Goal: Answer question/provide support

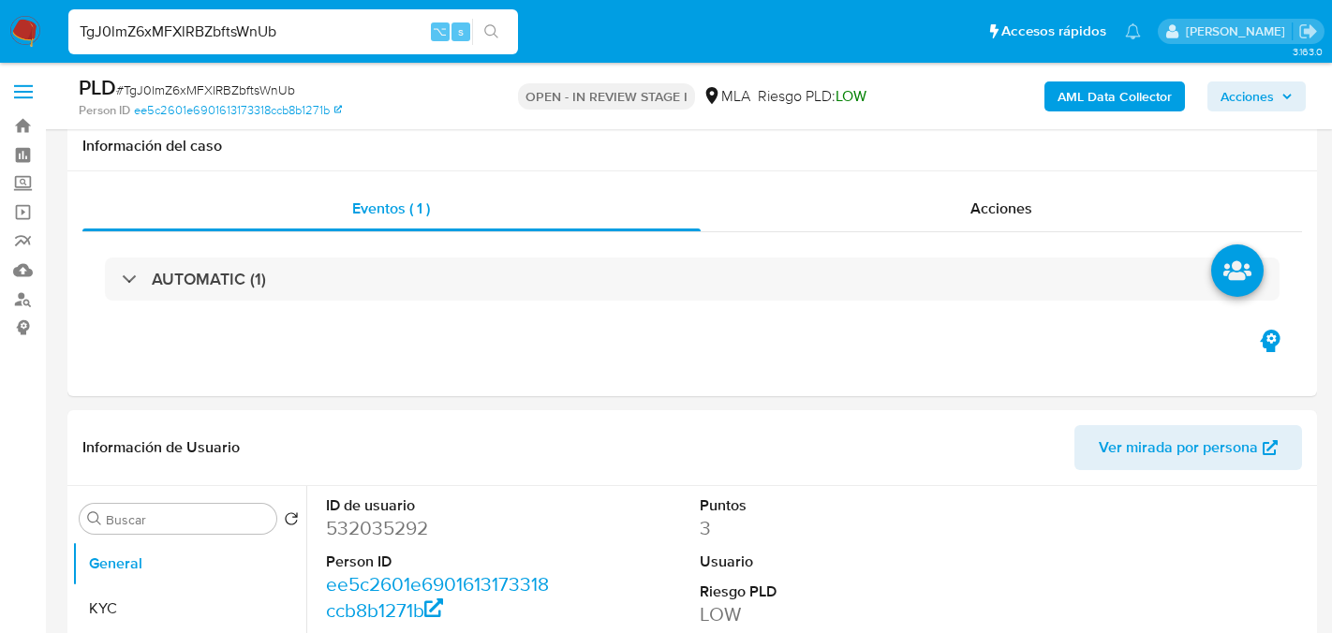
select select "10"
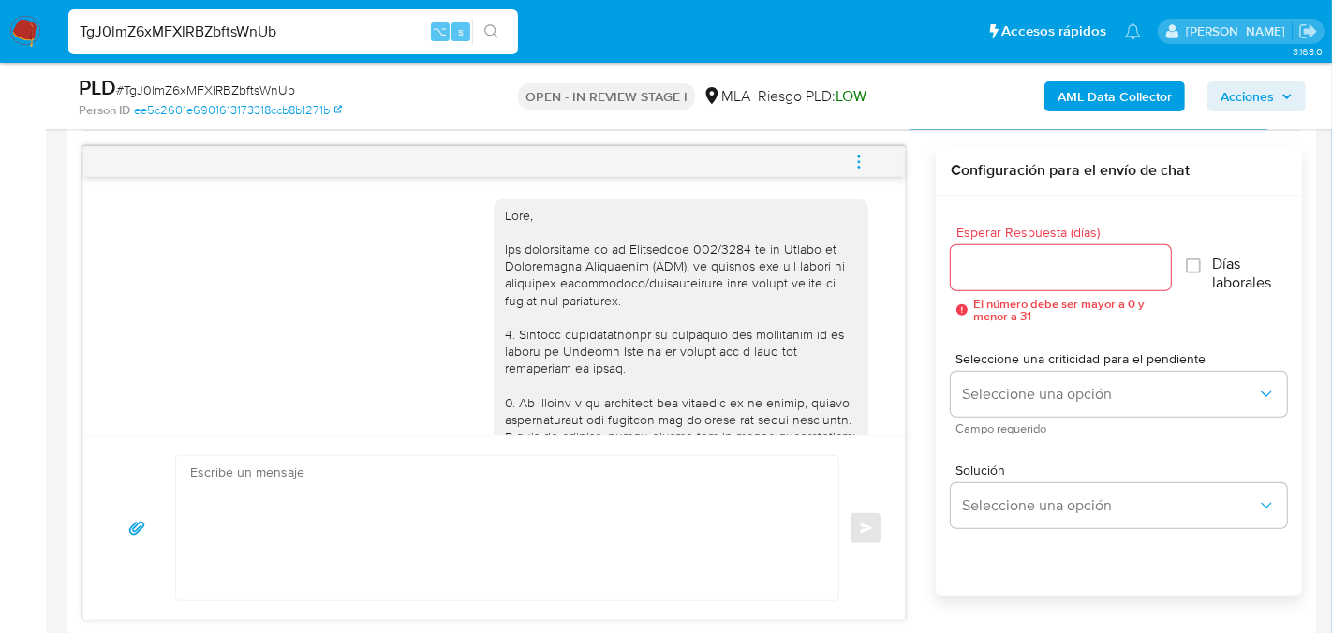
scroll to position [874, 0]
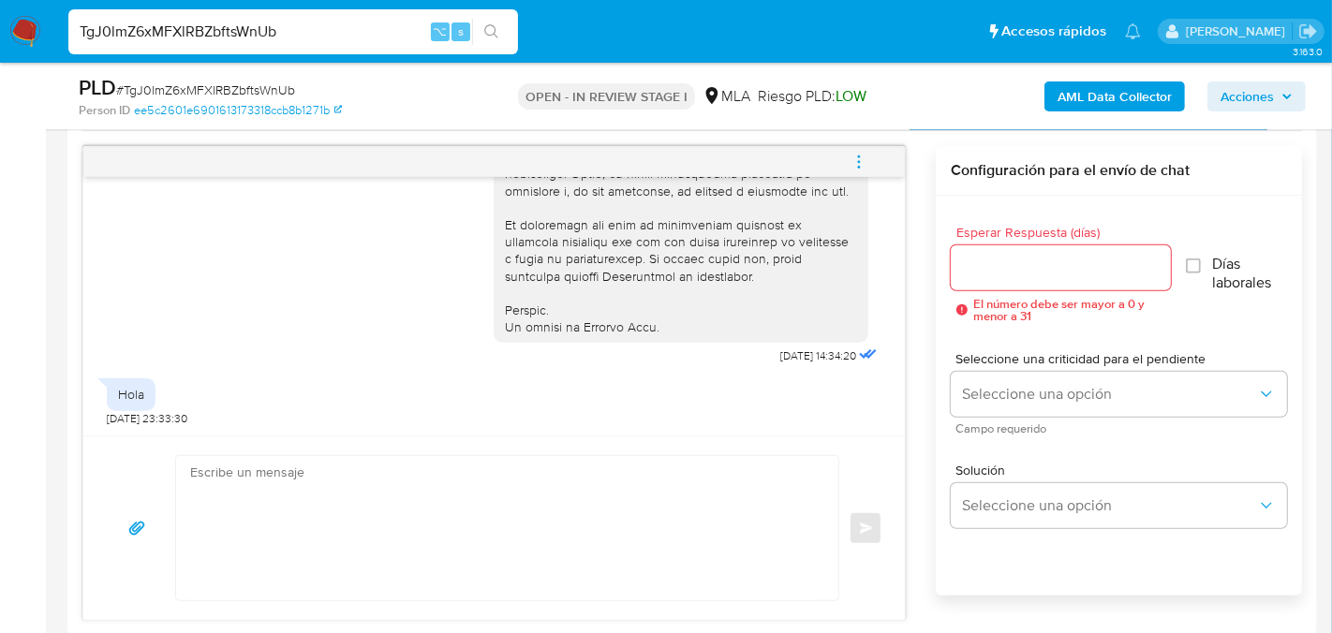
click at [295, 495] on textarea at bounding box center [502, 528] width 625 height 144
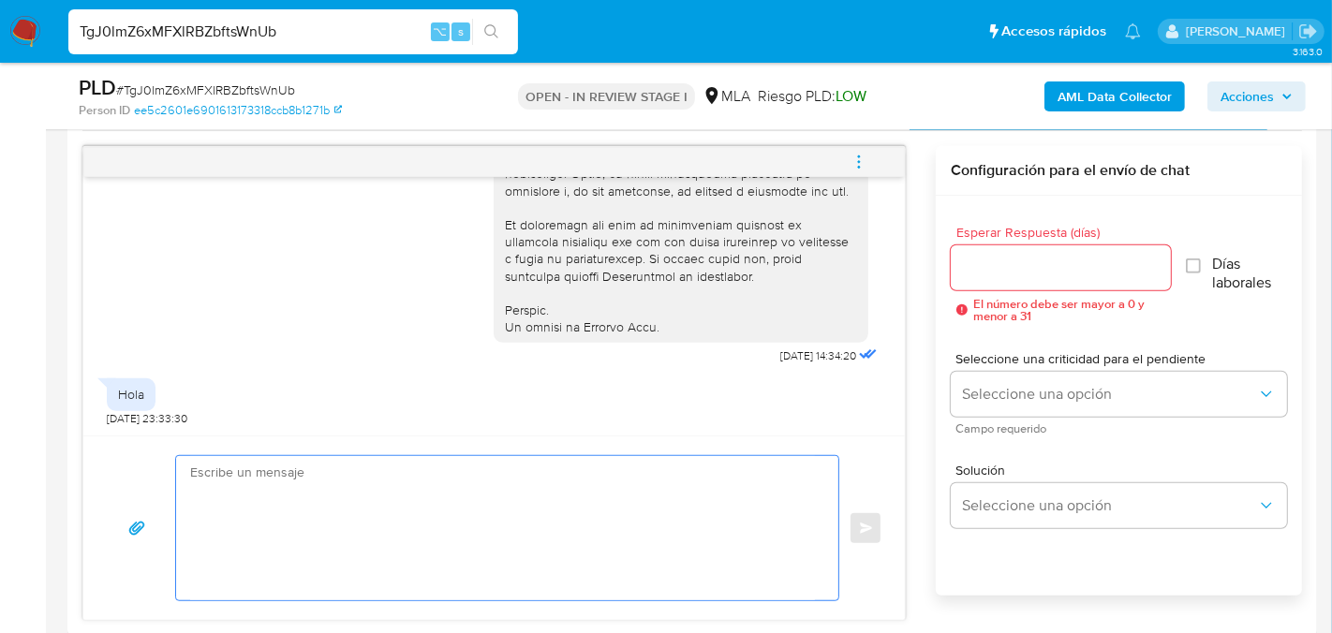
paste textarea "Hola, En función de las operaciones registradas en tu cuenta de Mercado Pago, n…"
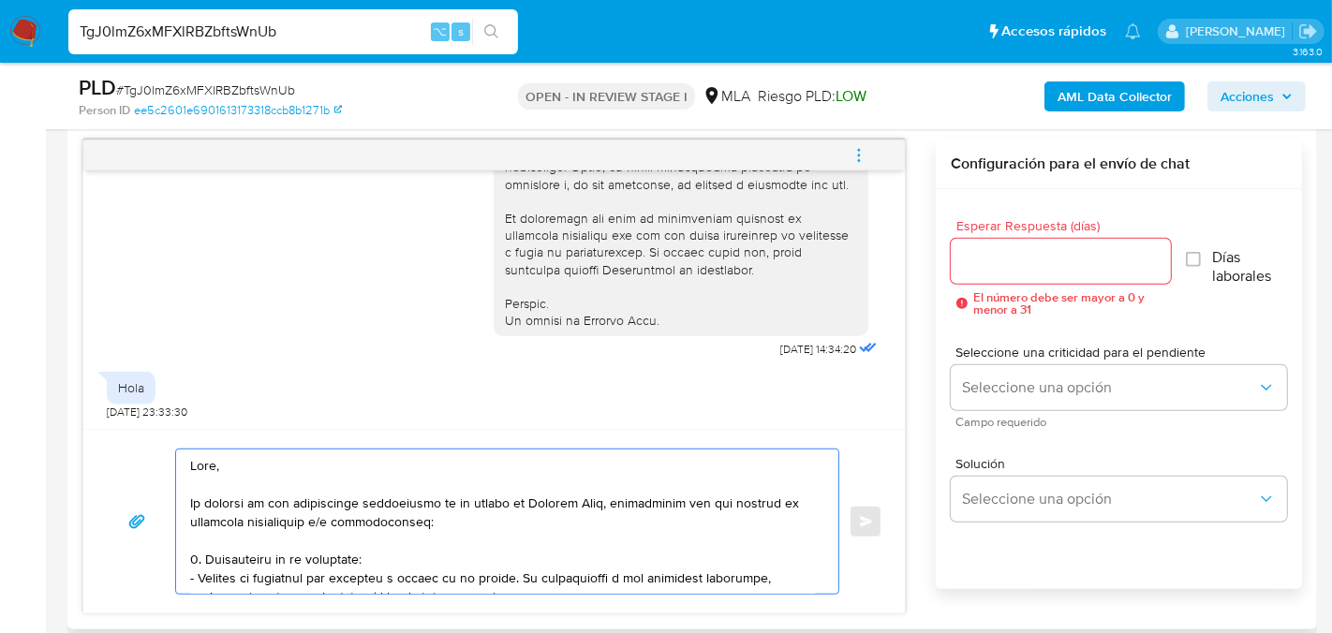
scroll to position [662, 0]
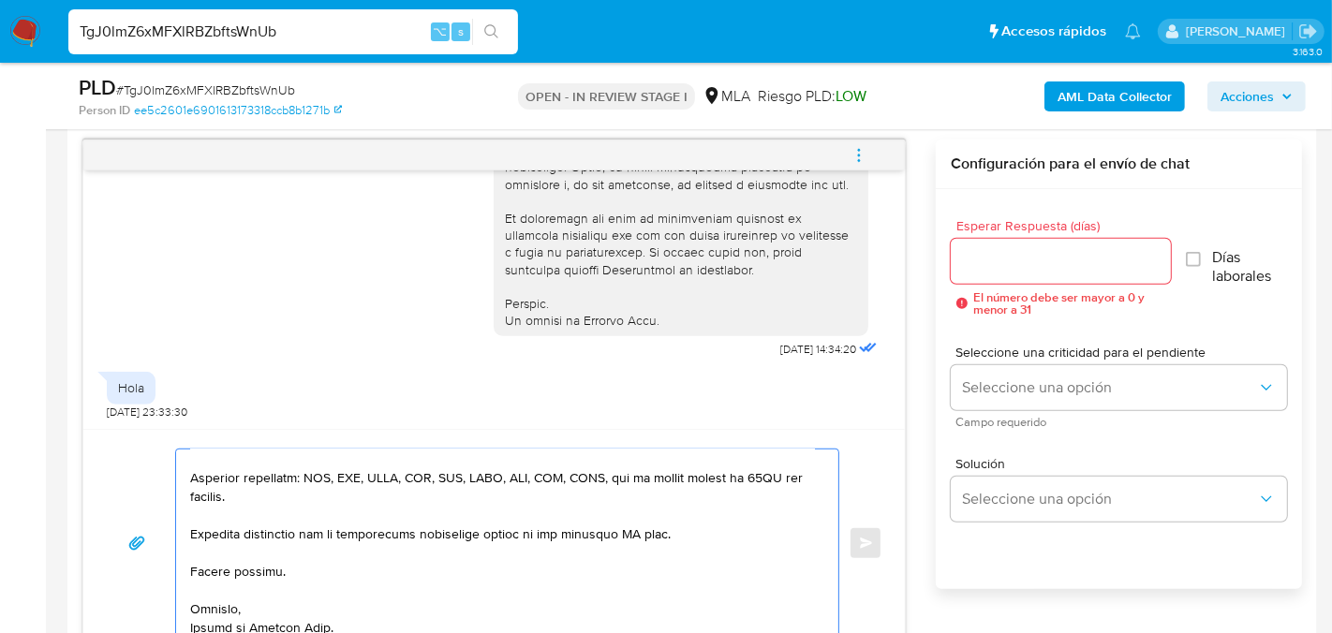
type textarea "Hola, En función de las operaciones registradas en tu cuenta de Mercado Pago, n…"
click at [991, 272] on div at bounding box center [1061, 261] width 220 height 45
click at [1002, 277] on div at bounding box center [1061, 261] width 220 height 45
click at [1002, 251] on input "Esperar Respuesta (días)" at bounding box center [1061, 261] width 220 height 24
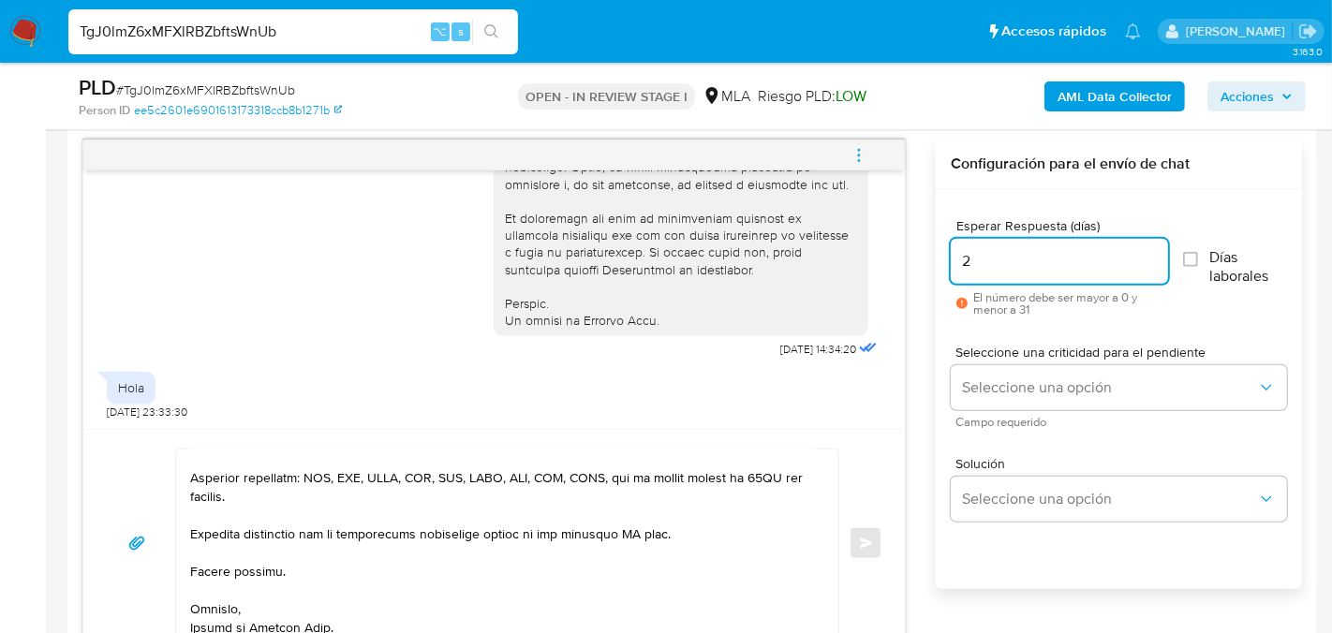
type input "2"
click at [638, 518] on textarea at bounding box center [502, 543] width 625 height 187
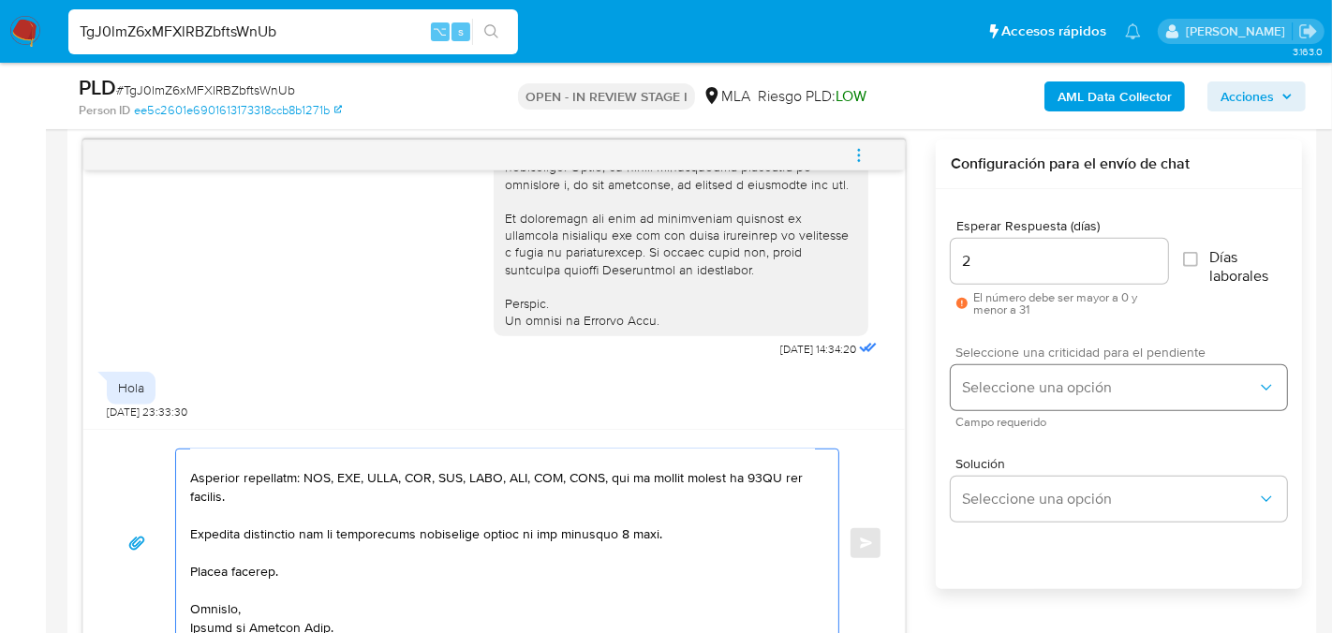
type textarea "Hola, En función de las operaciones registradas en tu cuenta de Mercado Pago, n…"
click at [992, 367] on button "Seleccione una opción" at bounding box center [1119, 387] width 336 height 45
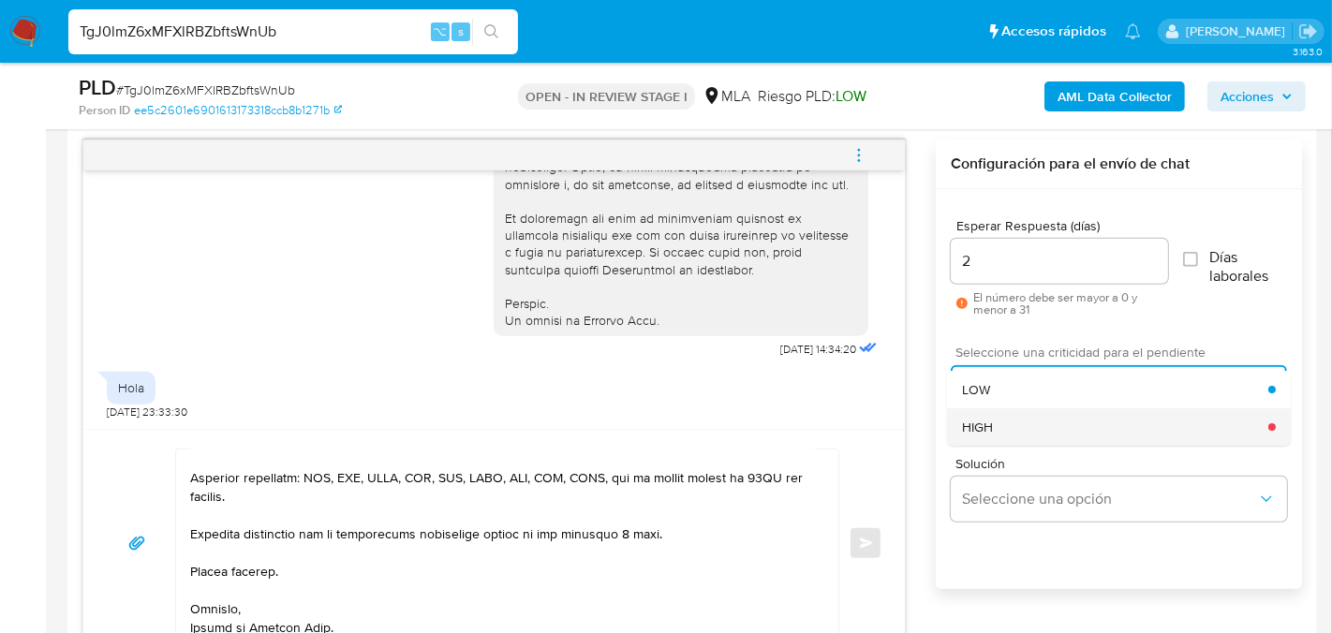
click at [983, 437] on div "HIGH" at bounding box center [1116, 426] width 306 height 37
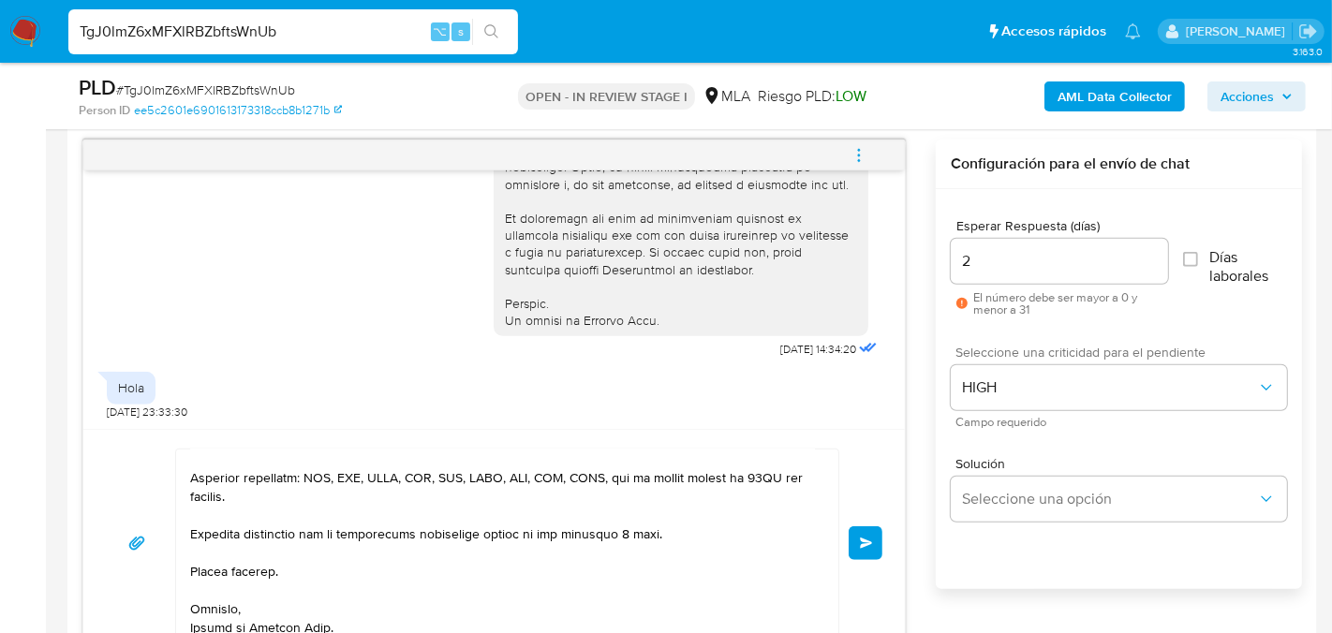
click at [855, 557] on div "Enviar" at bounding box center [494, 543] width 776 height 189
click at [857, 542] on button "Enviar" at bounding box center [866, 543] width 34 height 34
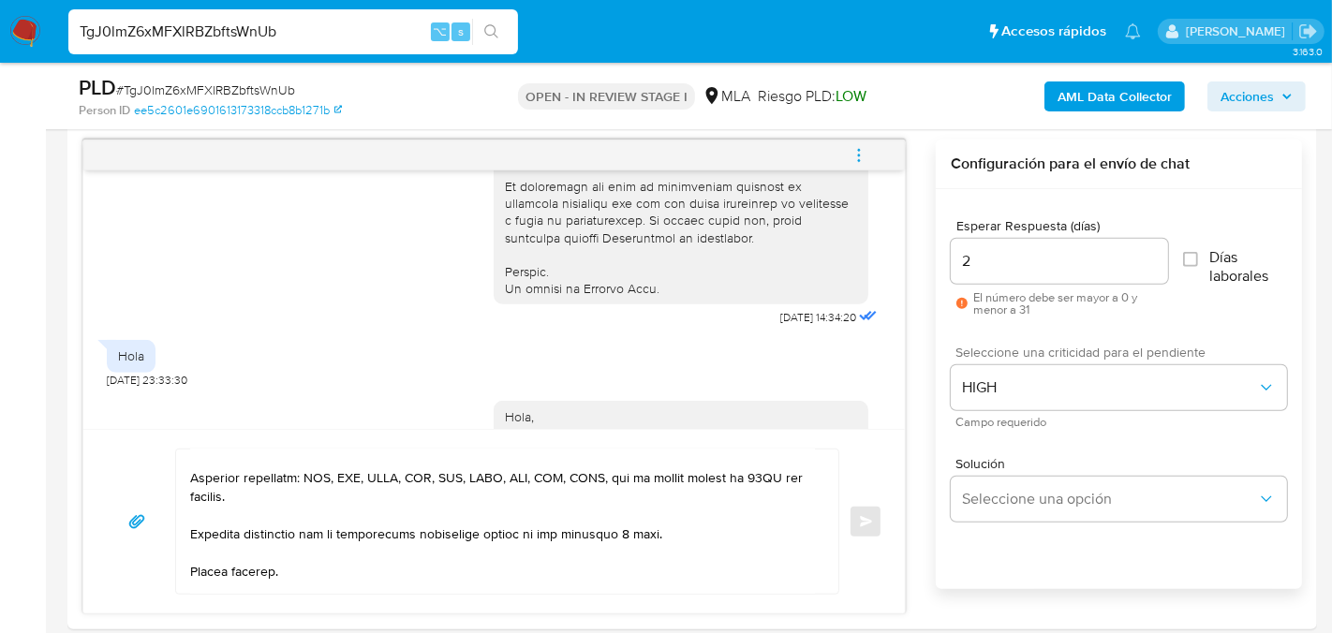
scroll to position [1885, 0]
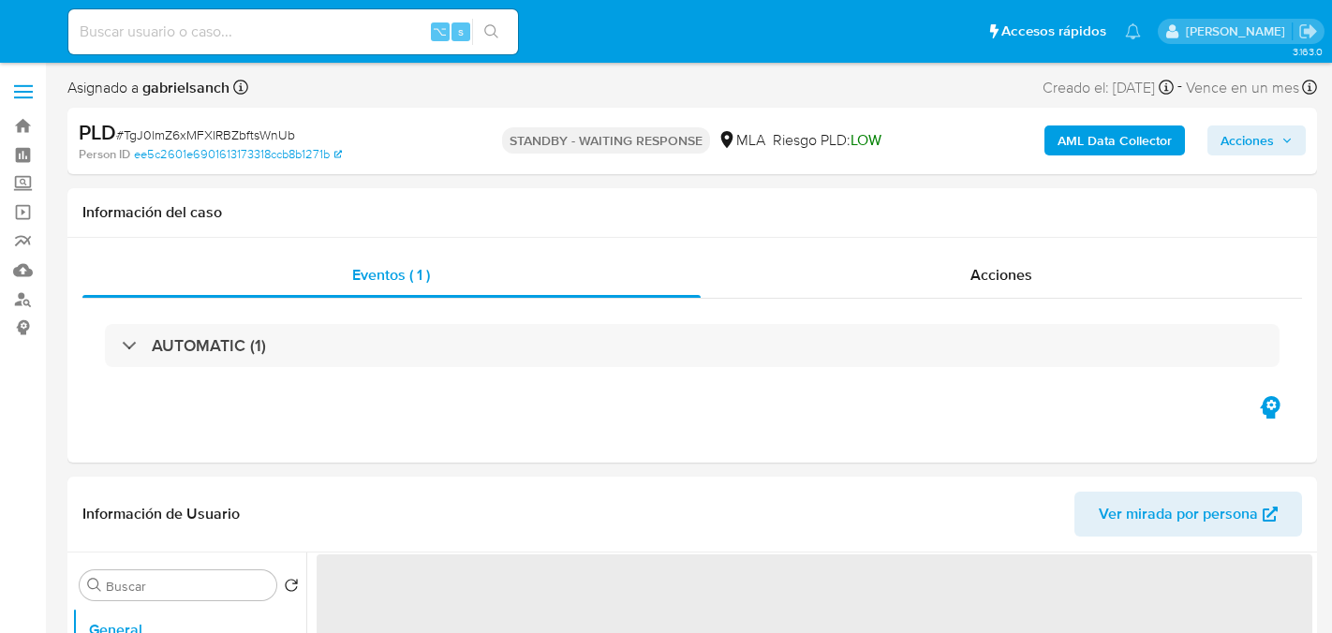
select select "10"
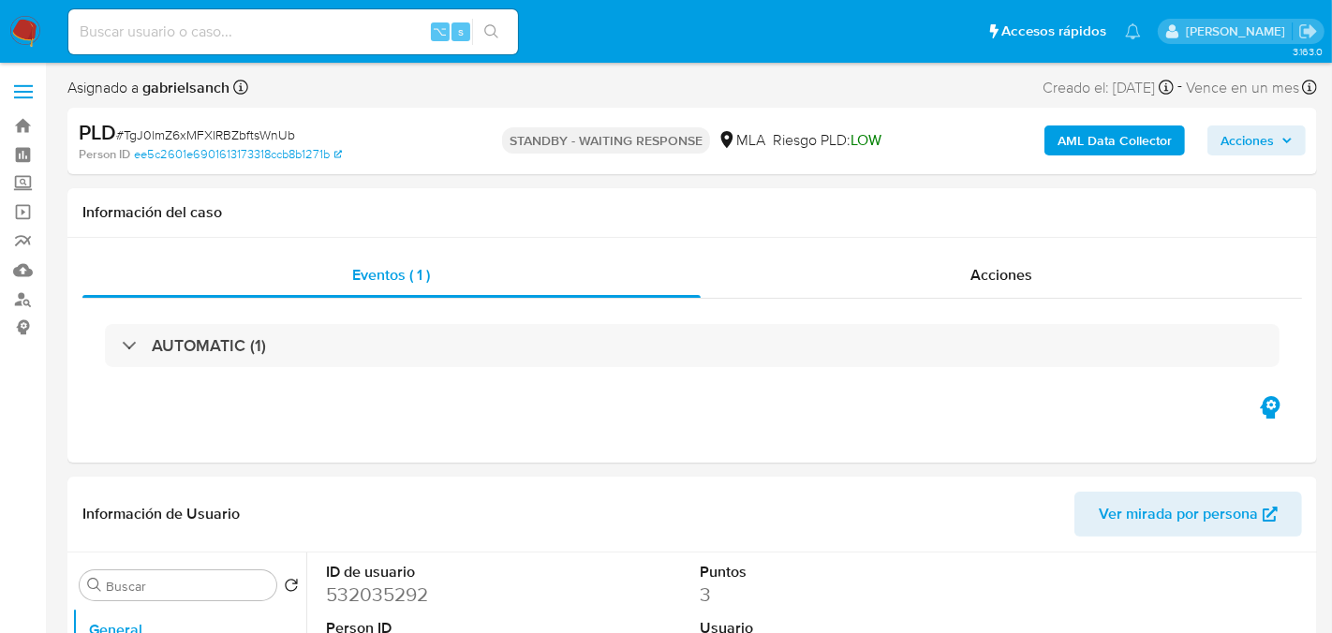
click at [252, 39] on input at bounding box center [293, 32] width 450 height 24
paste input "S5LeZ4gWPJo8rCMdQhV2HLI9"
type input "S5LeZ4gWPJo8rCMdQhV2HLI9"
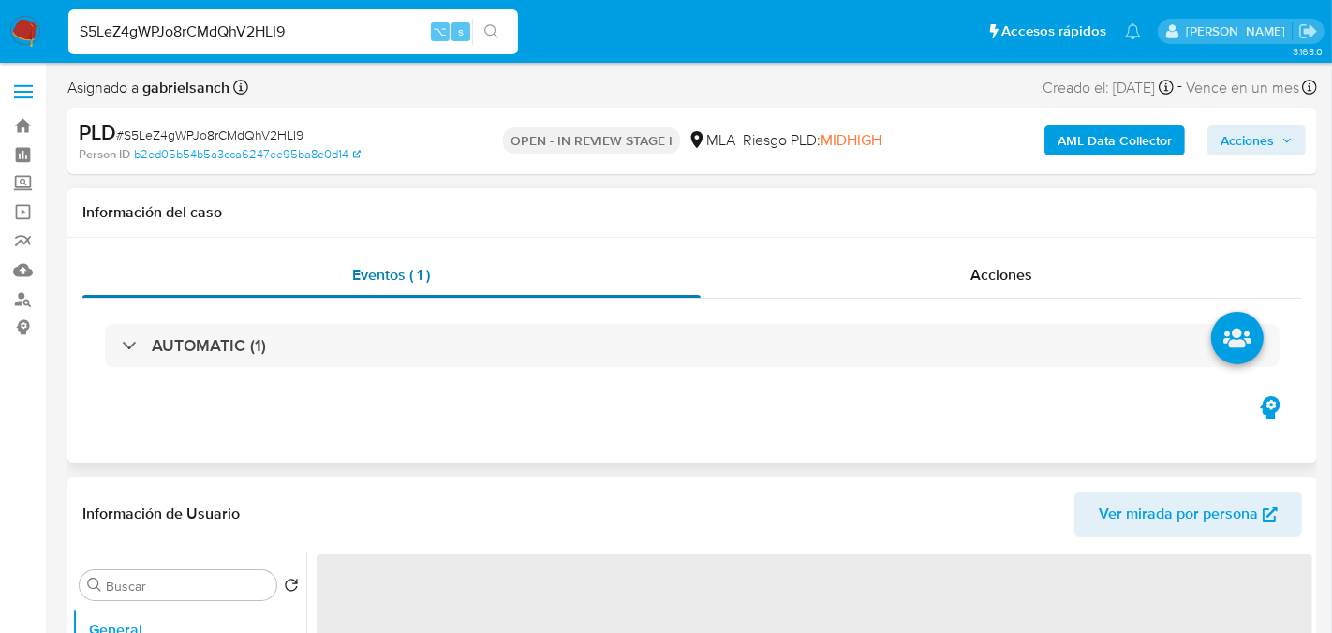
select select "10"
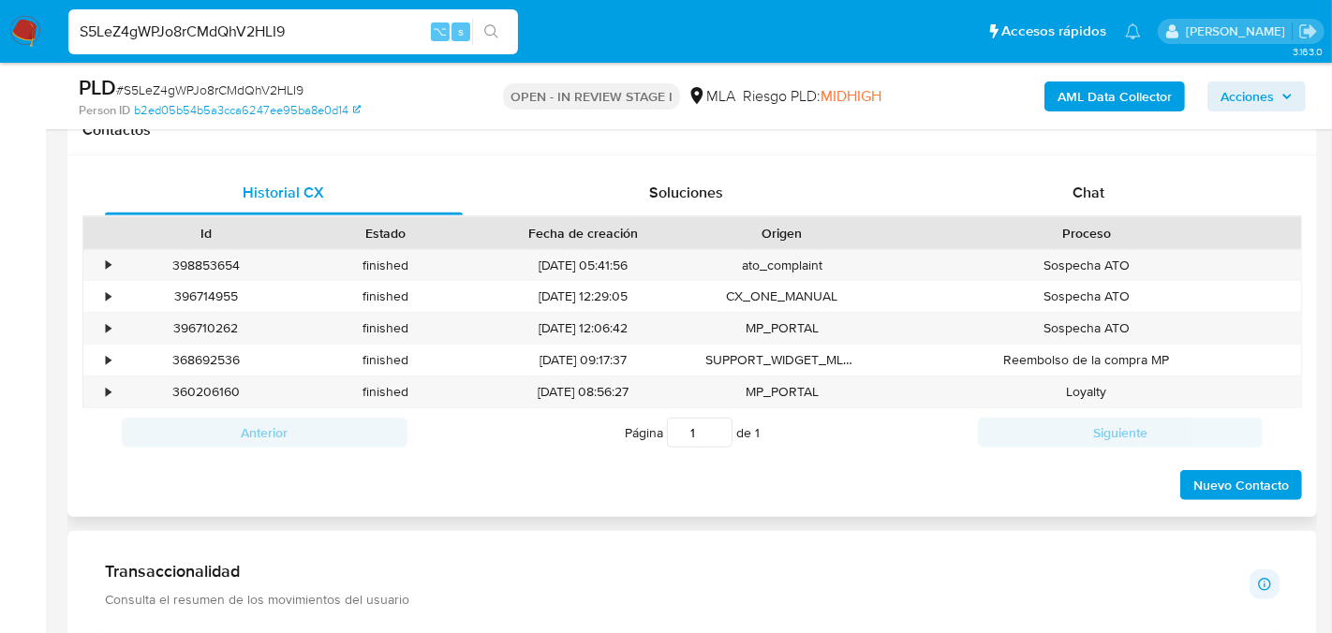
scroll to position [873, 0]
click at [1083, 183] on span "Chat" at bounding box center [1088, 194] width 32 height 22
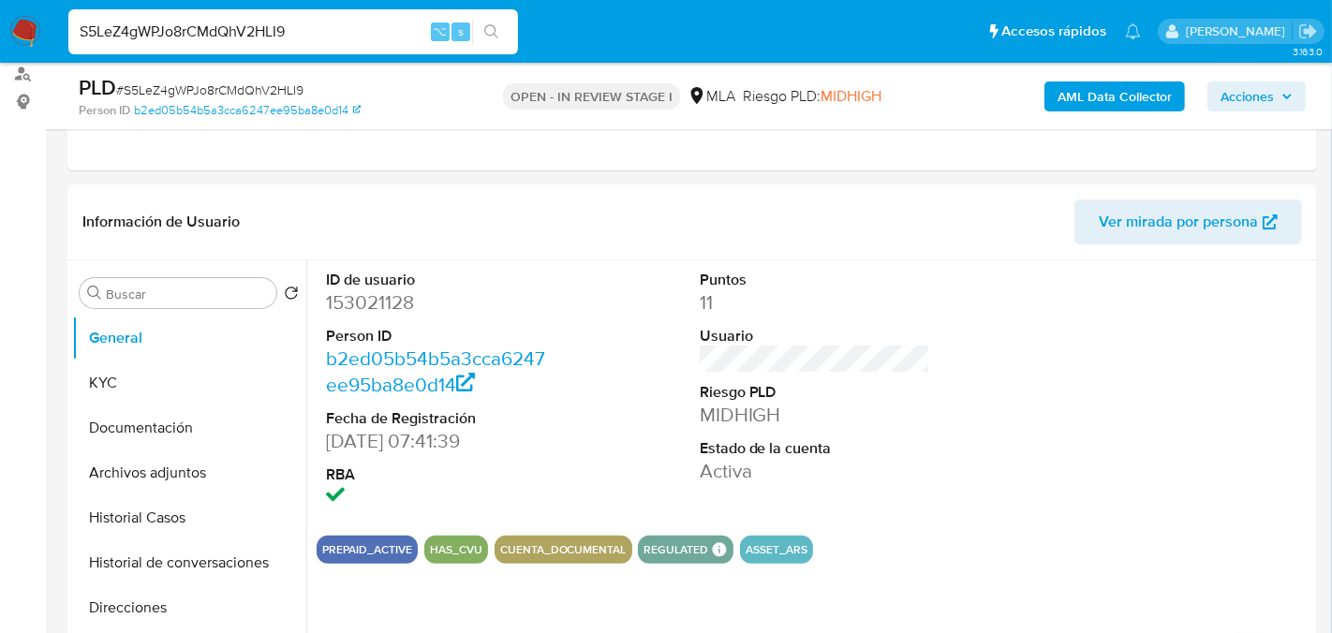
scroll to position [223, 0]
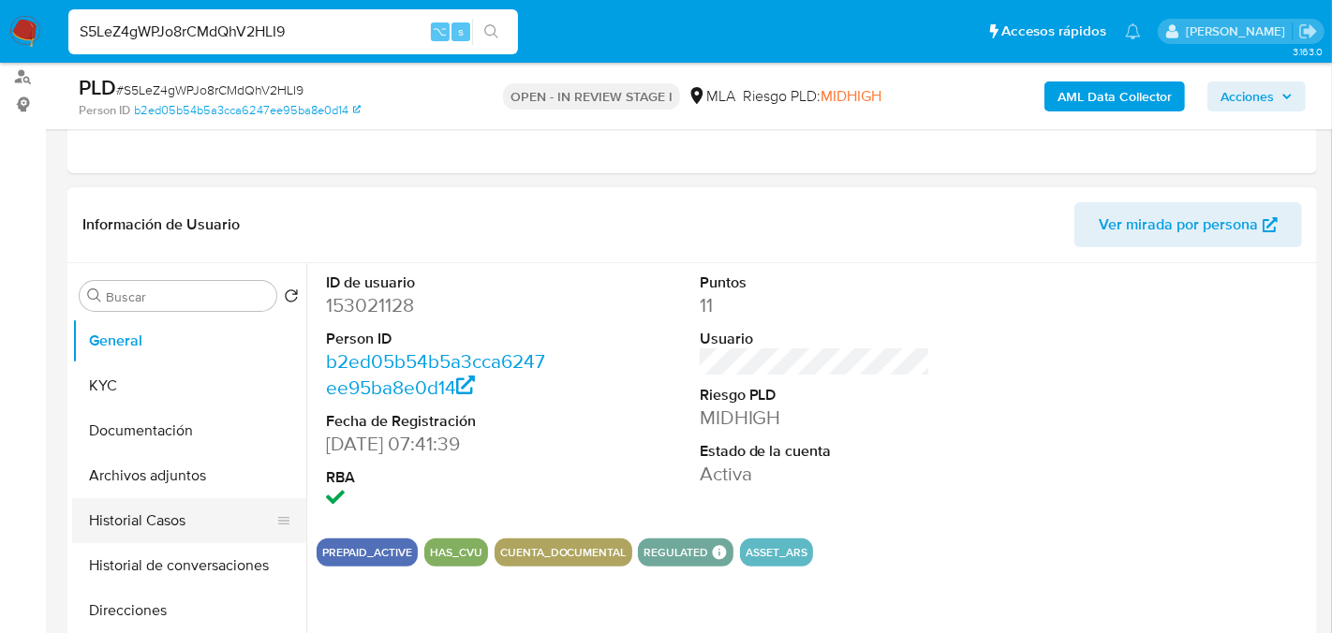
click at [137, 530] on button "Historial Casos" at bounding box center [181, 520] width 219 height 45
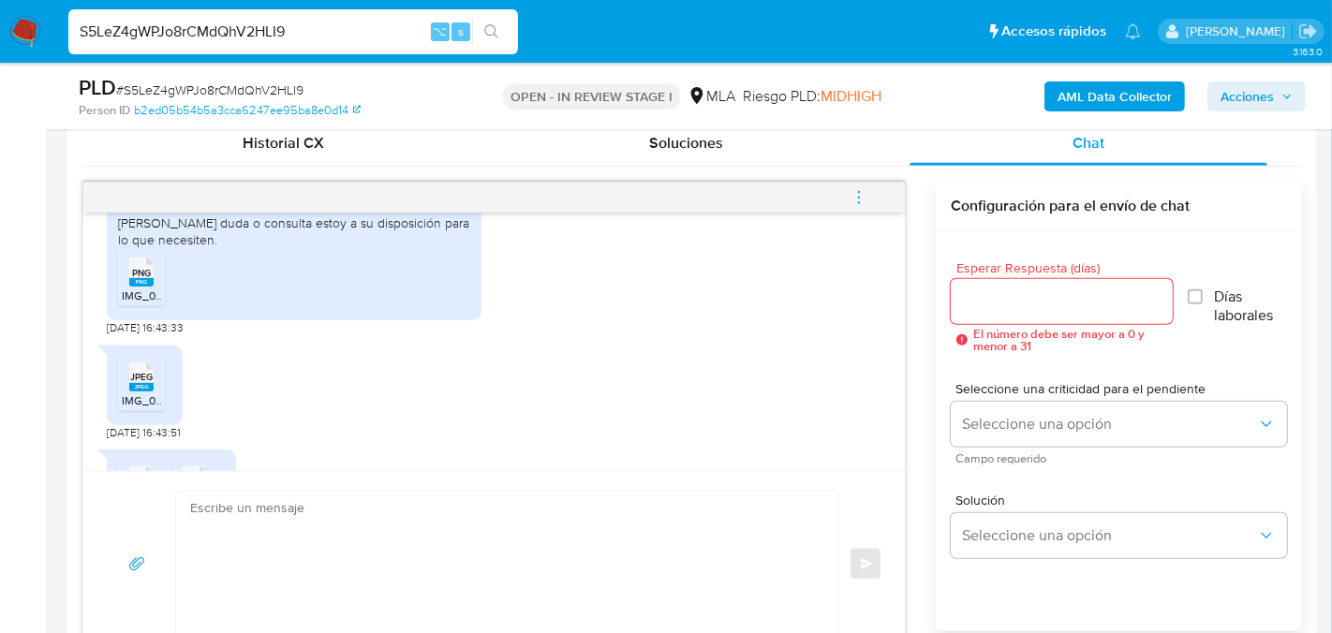
scroll to position [1164, 0]
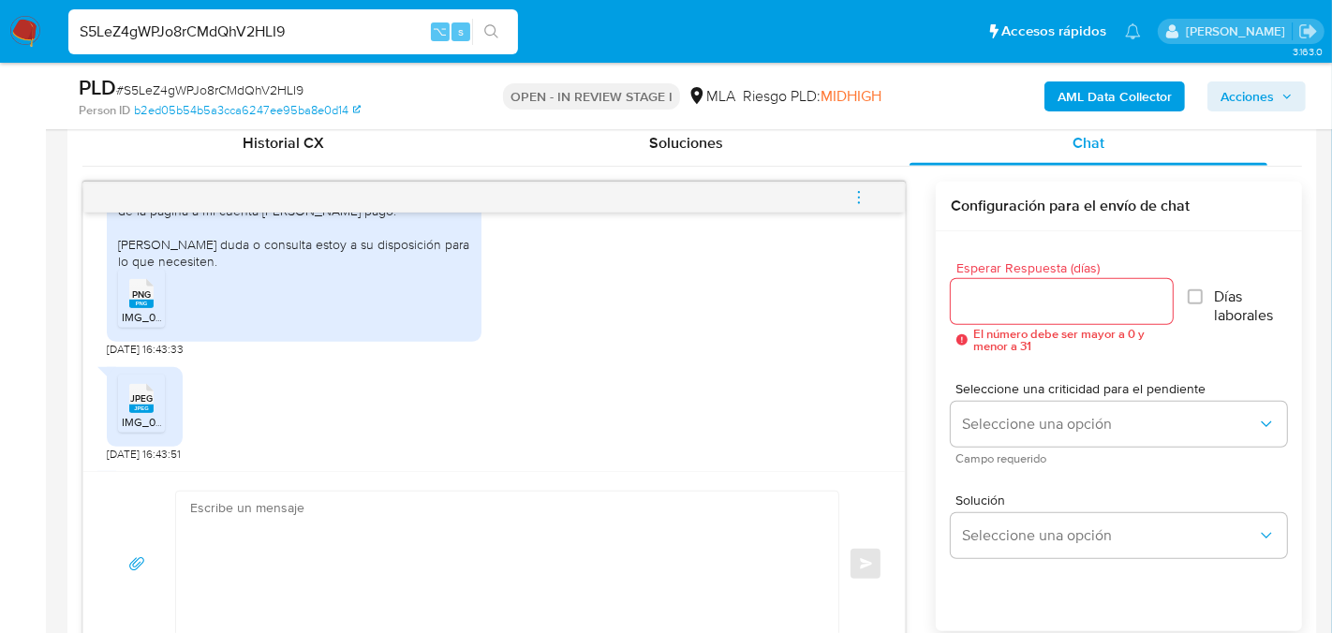
click at [165, 334] on ul "PNG PNG IMG_0154.png" at bounding box center [294, 302] width 352 height 65
click at [149, 308] on rect at bounding box center [141, 304] width 24 height 8
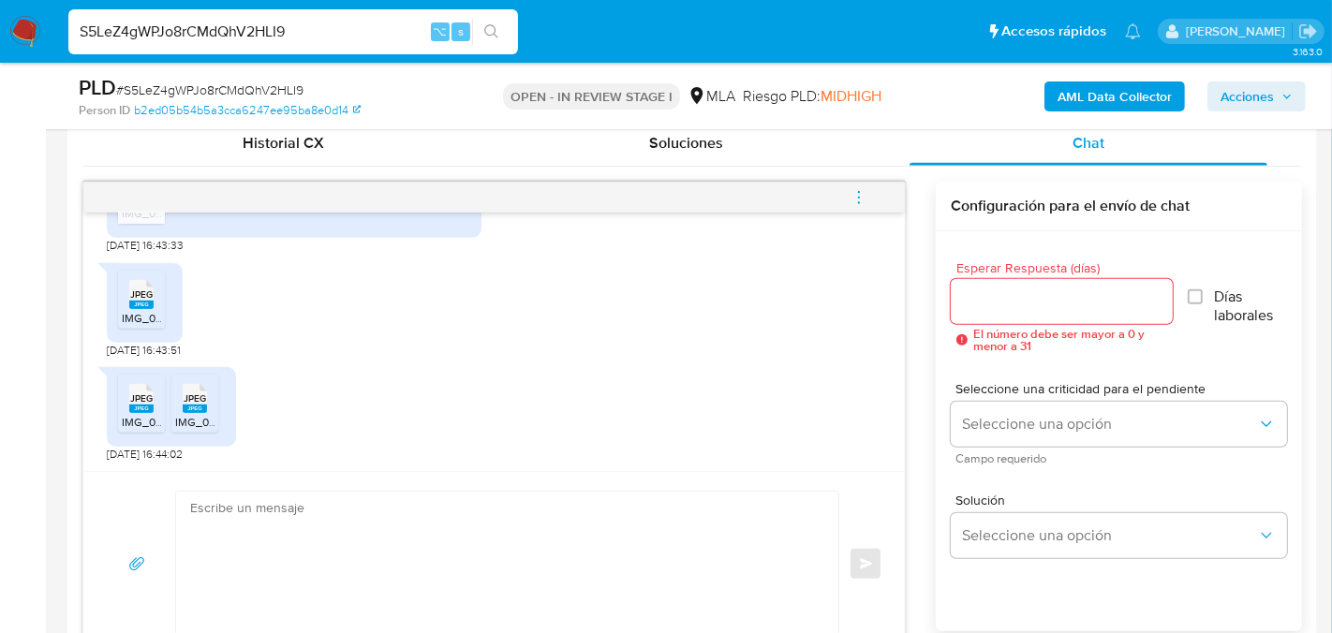
scroll to position [1302, 0]
click at [149, 334] on div "JPEG JPEG IMG_0157.jpeg" at bounding box center [145, 303] width 76 height 80
click at [147, 317] on span "IMG_0157.jpeg" at bounding box center [159, 318] width 74 height 16
click at [146, 382] on rect at bounding box center [160, 378] width 29 height 24
click at [186, 392] on span "JPEG" at bounding box center [195, 398] width 22 height 12
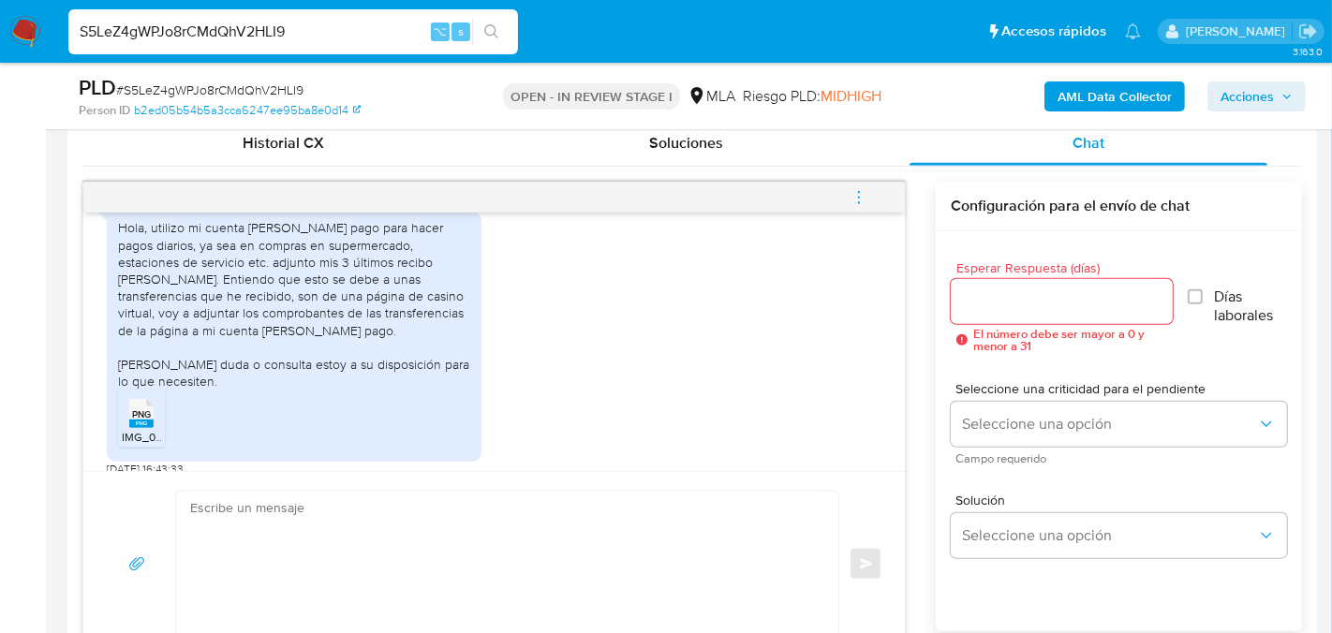
scroll to position [1043, 0]
click at [267, 40] on input "S5LeZ4gWPJo8rCMdQhV2HLI9" at bounding box center [293, 32] width 450 height 24
paste input "hZbY4xFbNc0EdutnK9ziWOem"
type input "hZbY4xFbNc0EdutnK9ziWOem"
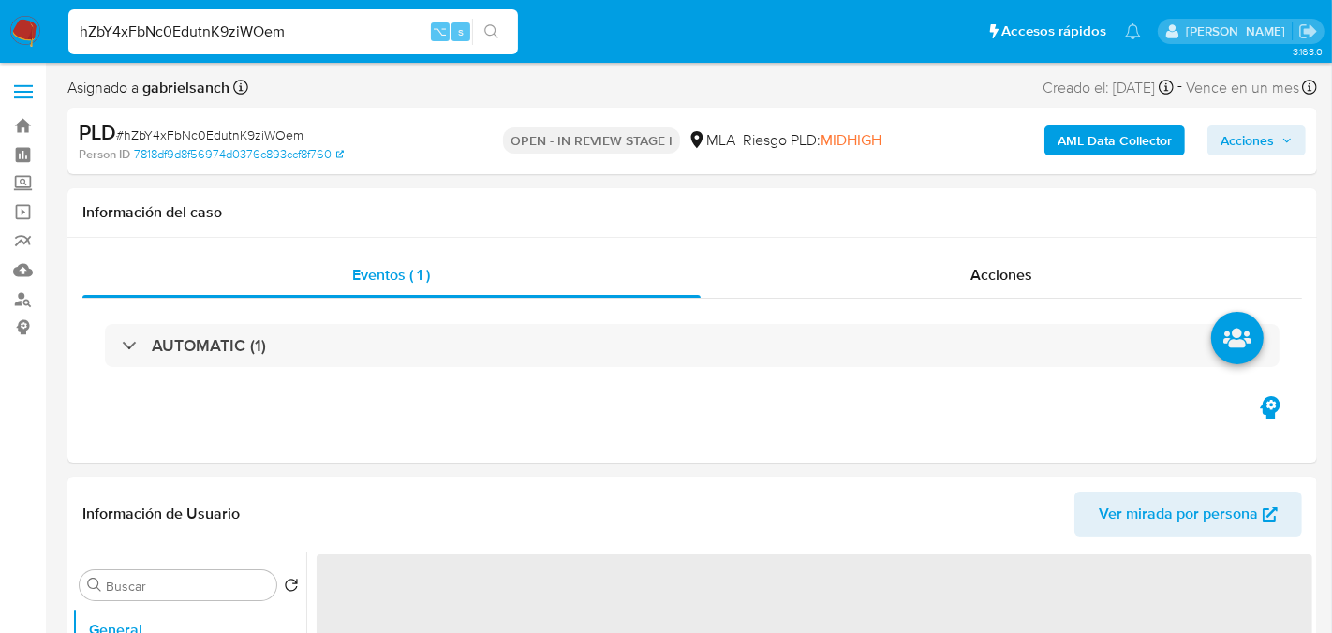
select select "10"
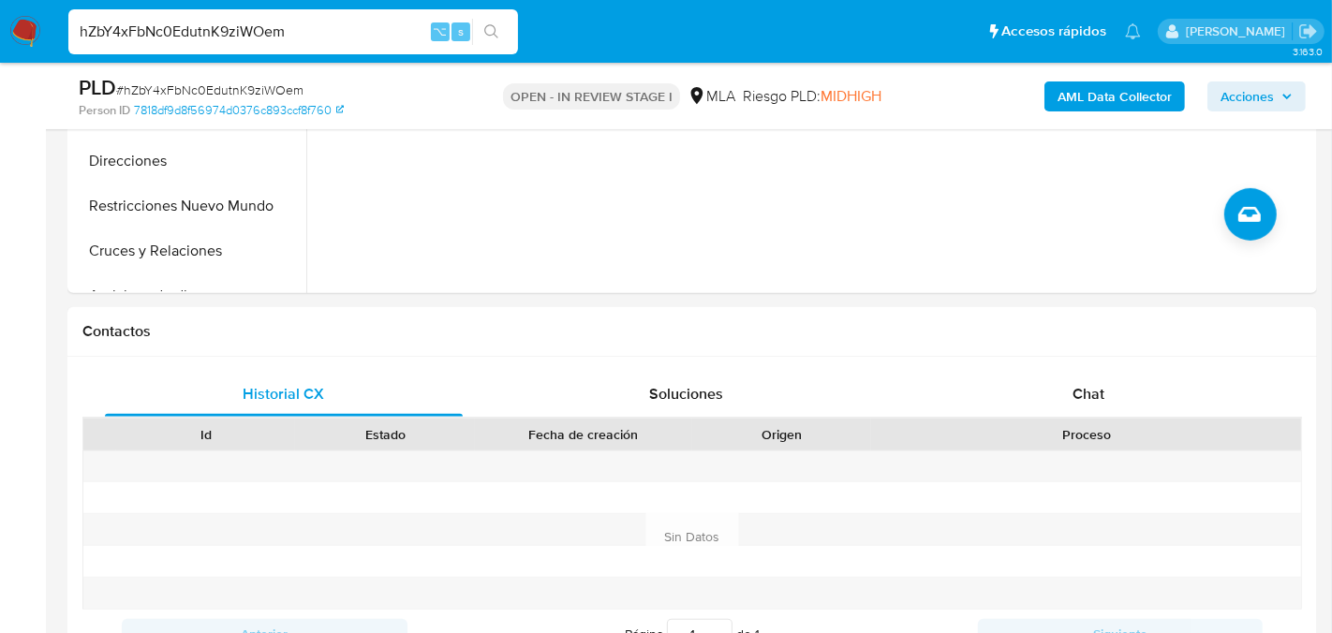
scroll to position [701, 0]
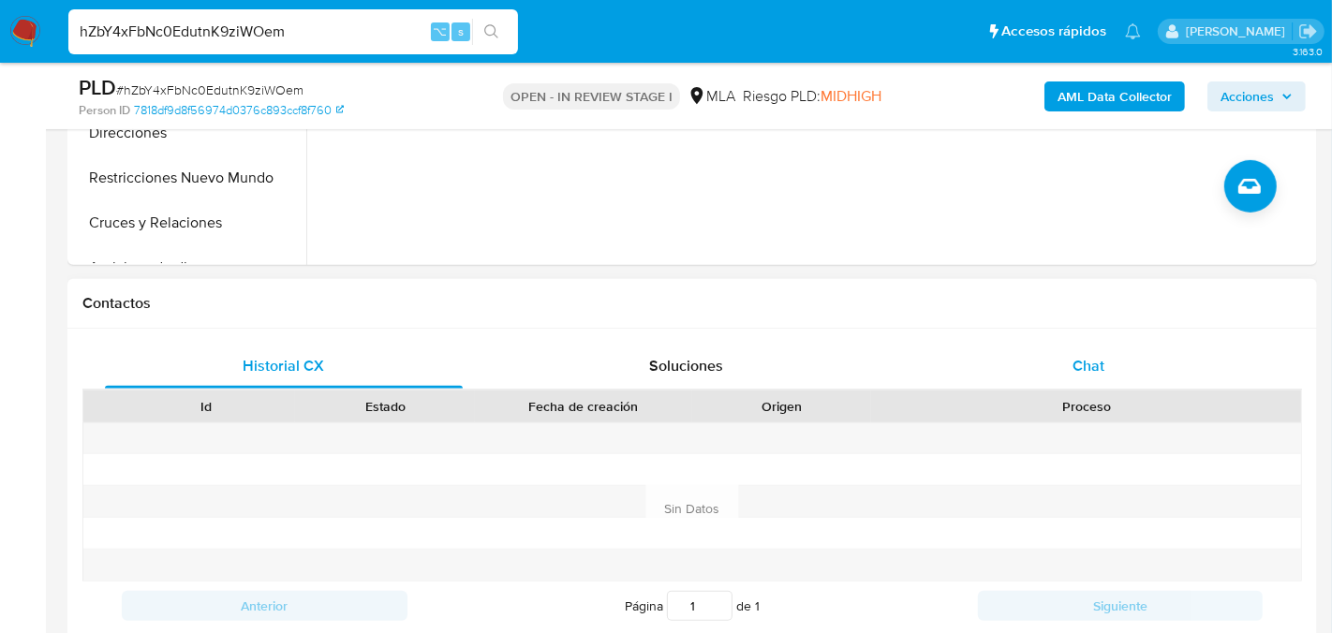
click at [1037, 366] on div "Chat" at bounding box center [1088, 366] width 358 height 45
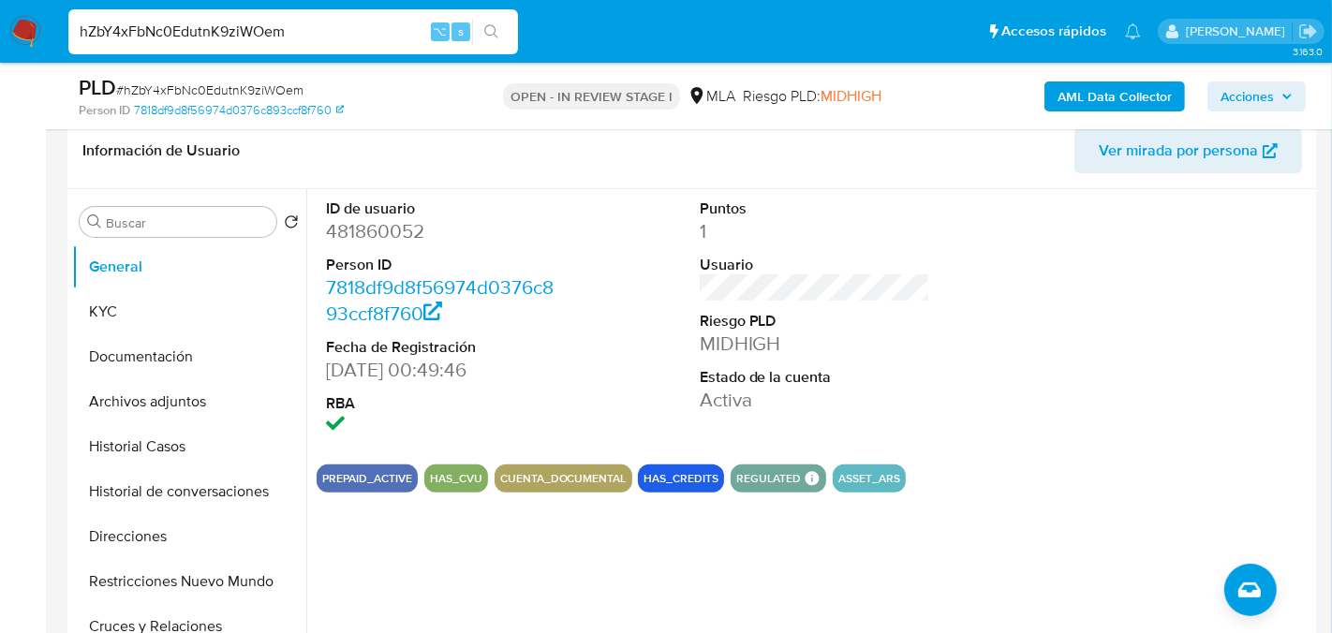
scroll to position [292, 0]
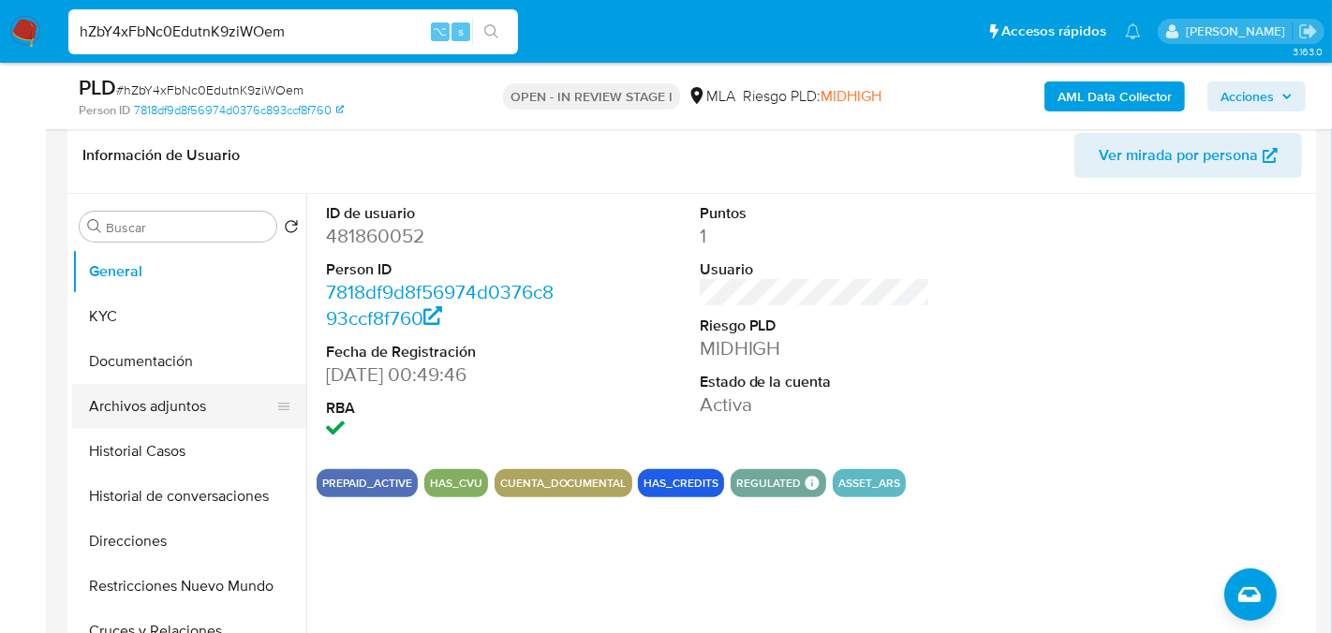
click at [126, 419] on button "Archivos adjuntos" at bounding box center [181, 406] width 219 height 45
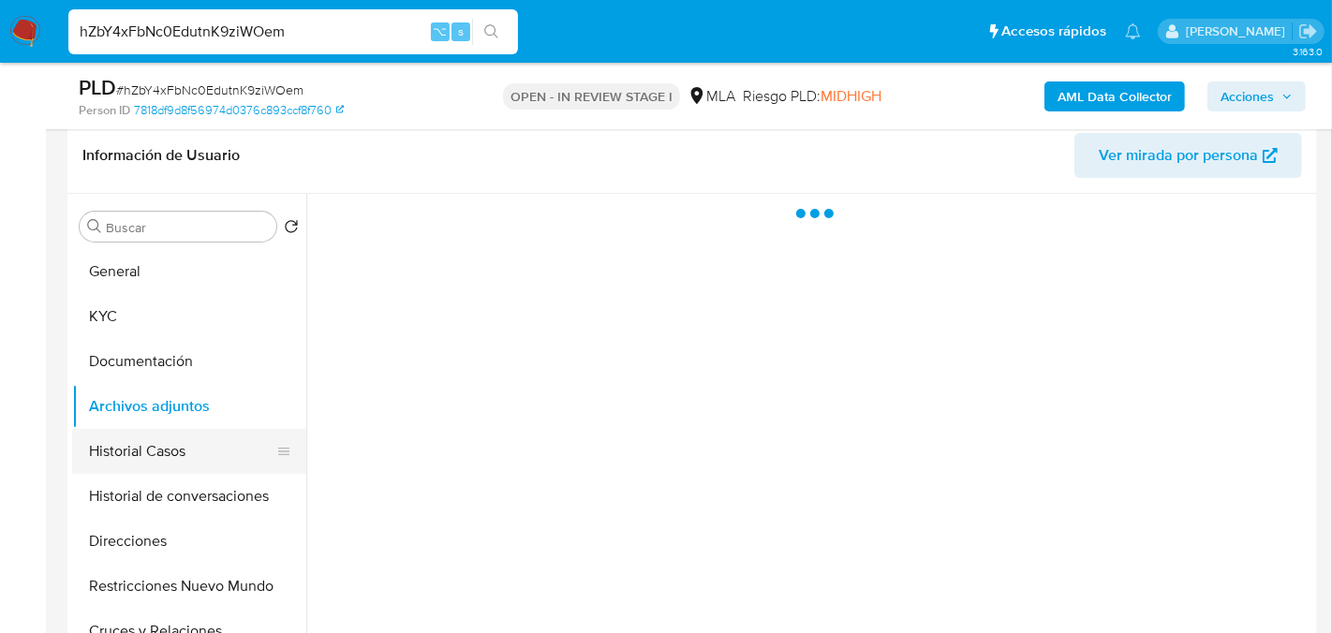
click at [138, 438] on button "Historial Casos" at bounding box center [181, 451] width 219 height 45
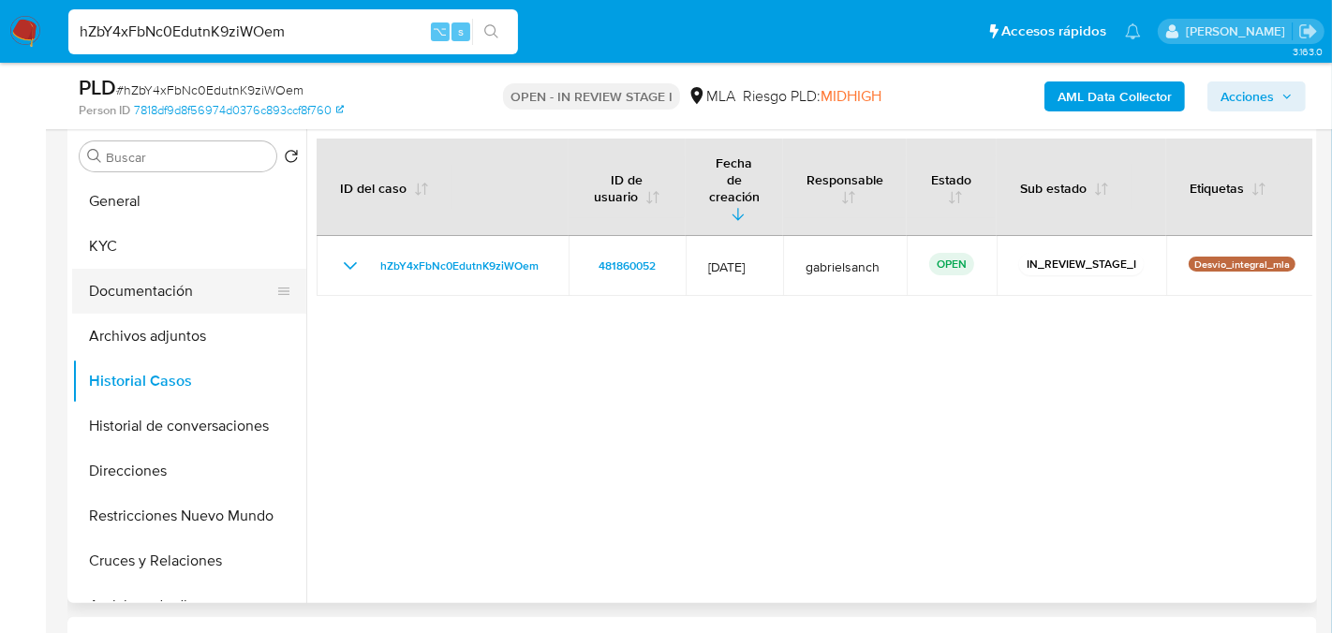
click at [195, 287] on button "Documentación" at bounding box center [181, 291] width 219 height 45
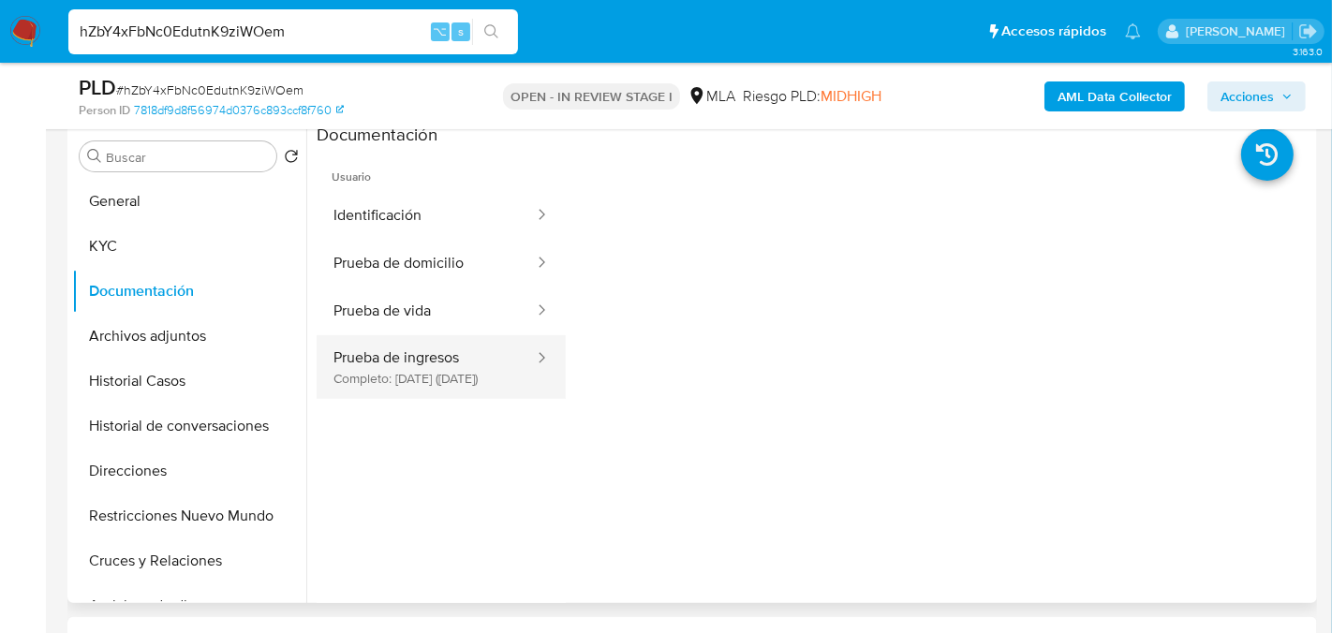
click at [371, 395] on button "Prueba de ingresos Completo: 20/02/2024 (hace 2 años)" at bounding box center [426, 367] width 219 height 64
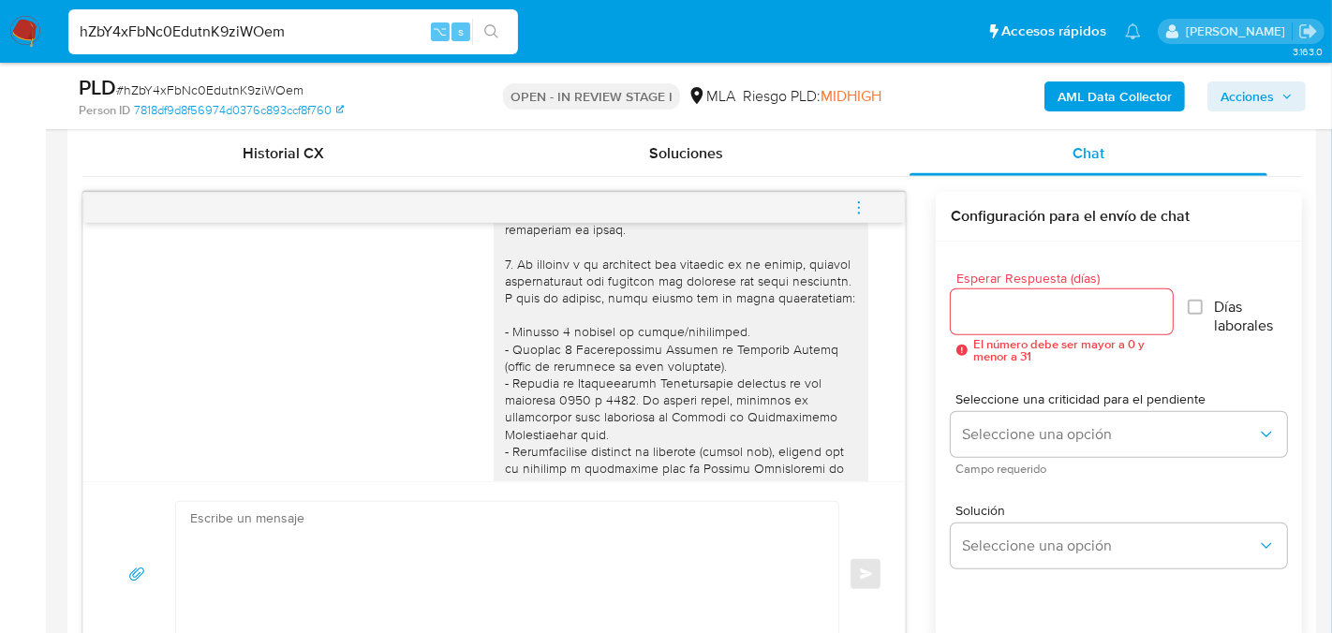
scroll to position [911, 0]
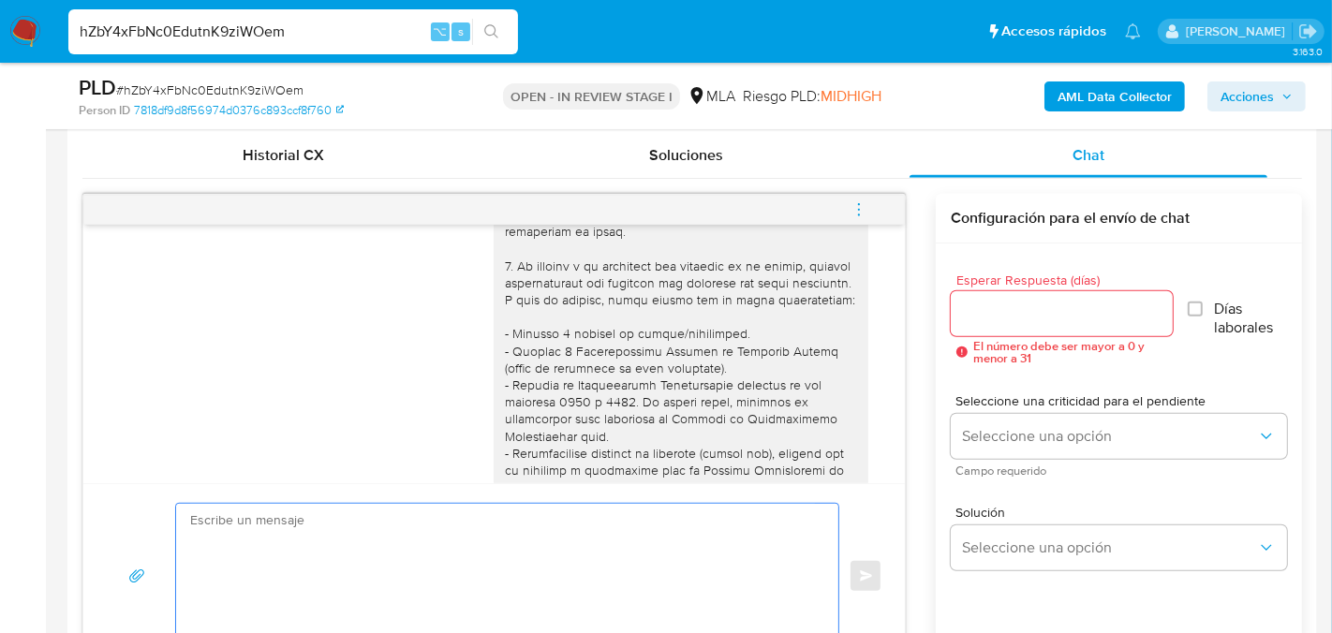
click at [540, 532] on textarea at bounding box center [502, 576] width 625 height 144
paste textarea "Hola, En función de las operaciones registradas en tu cuenta de Mercado Pago, n…"
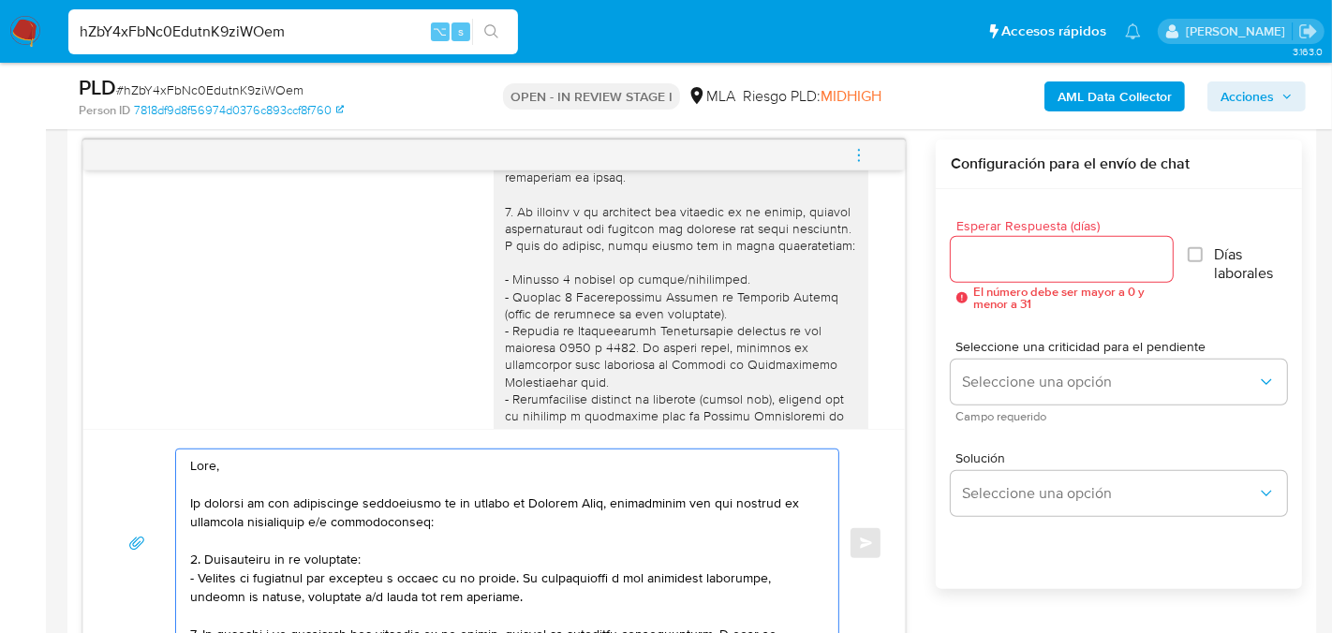
scroll to position [643, 0]
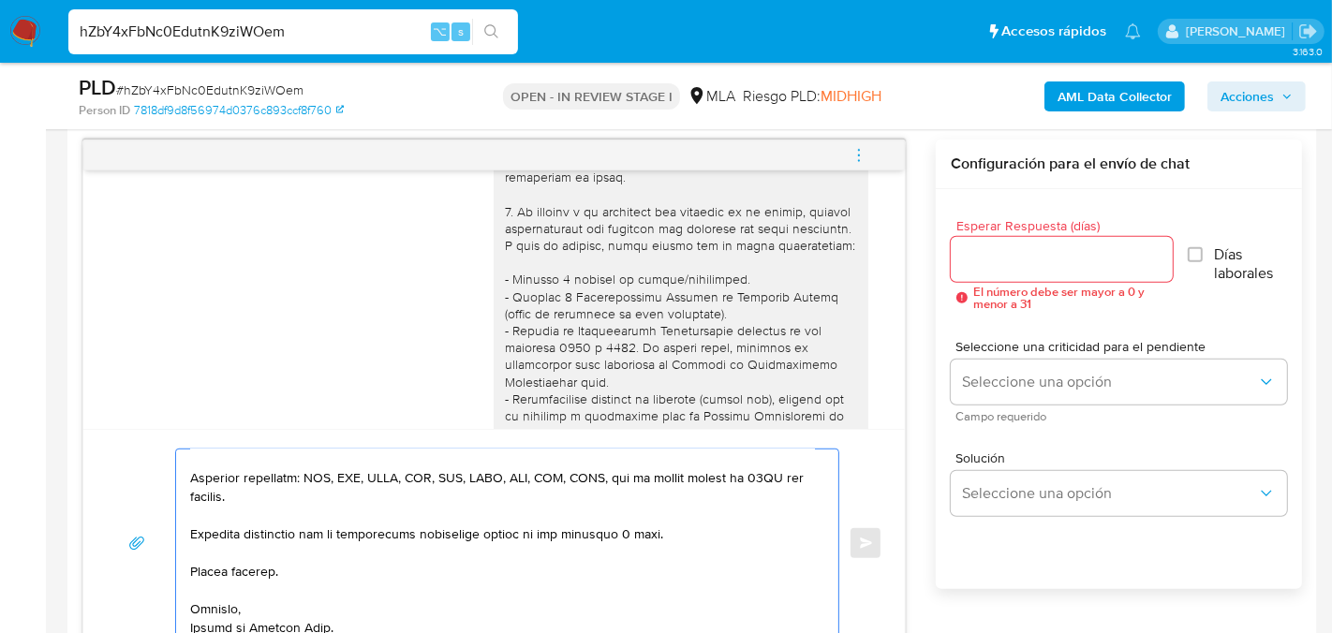
type textarea "Hola, En función de las operaciones registradas en tu cuenta de Mercado Pago, n…"
click at [1023, 247] on input "Esperar Respuesta (días)" at bounding box center [1061, 259] width 221 height 24
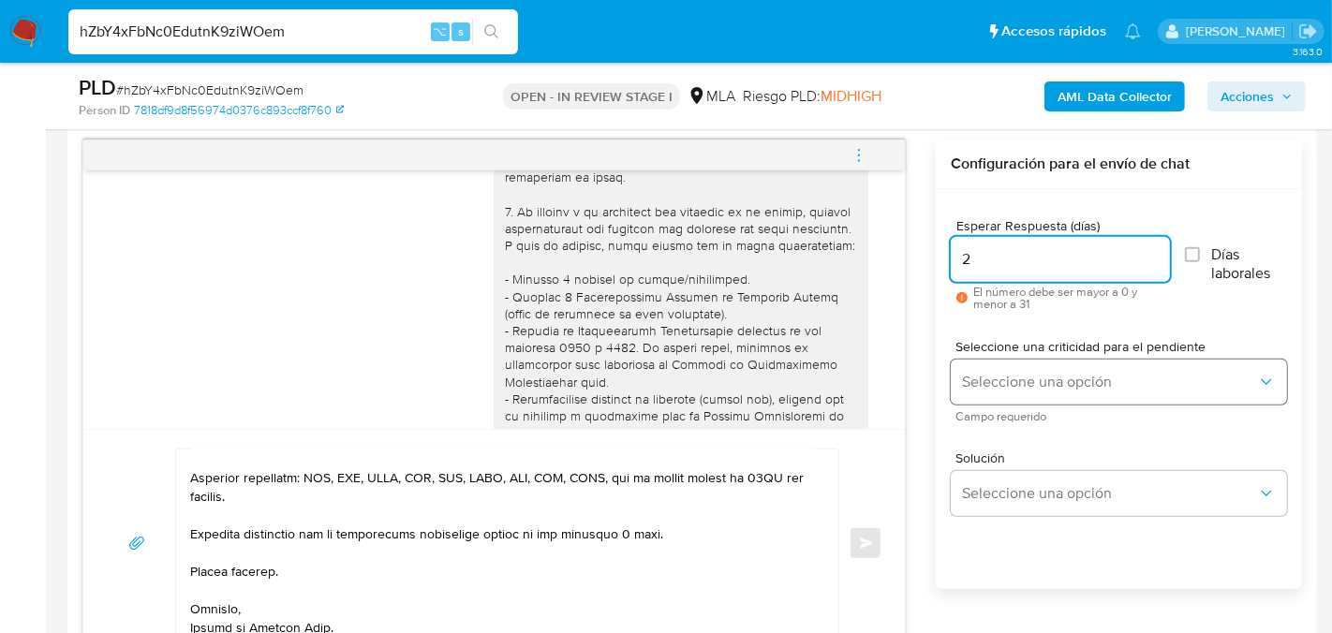
type input "2"
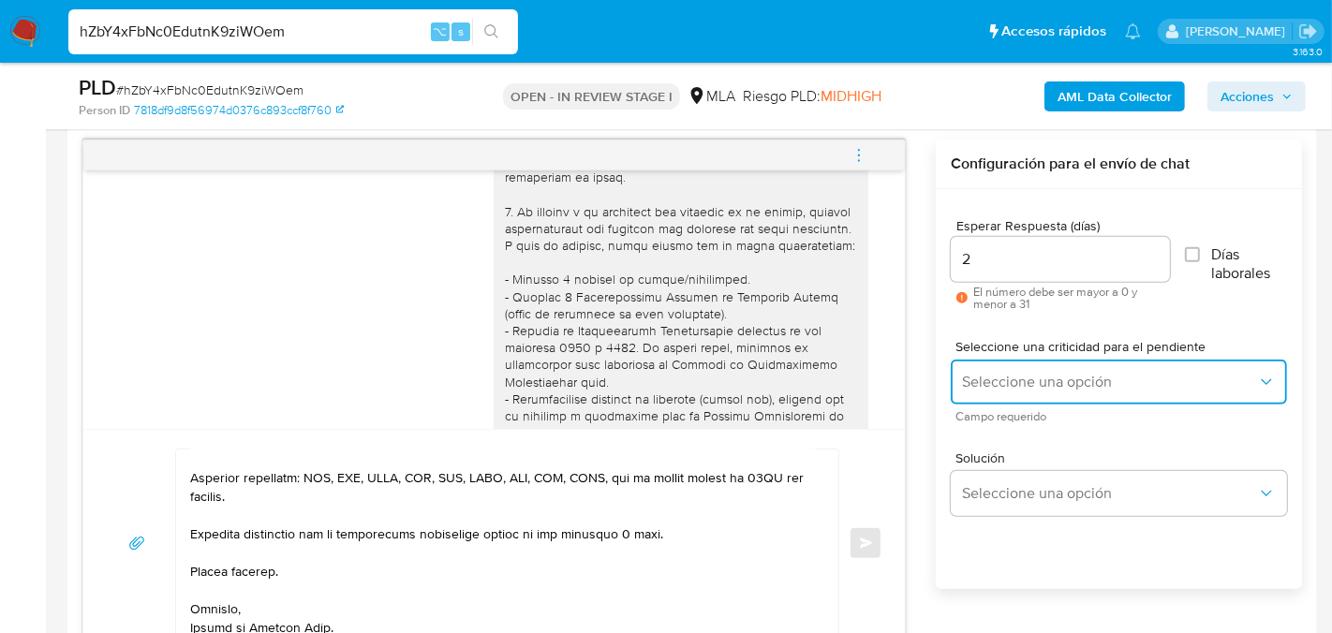
click at [994, 361] on button "Seleccione una opción" at bounding box center [1119, 382] width 336 height 45
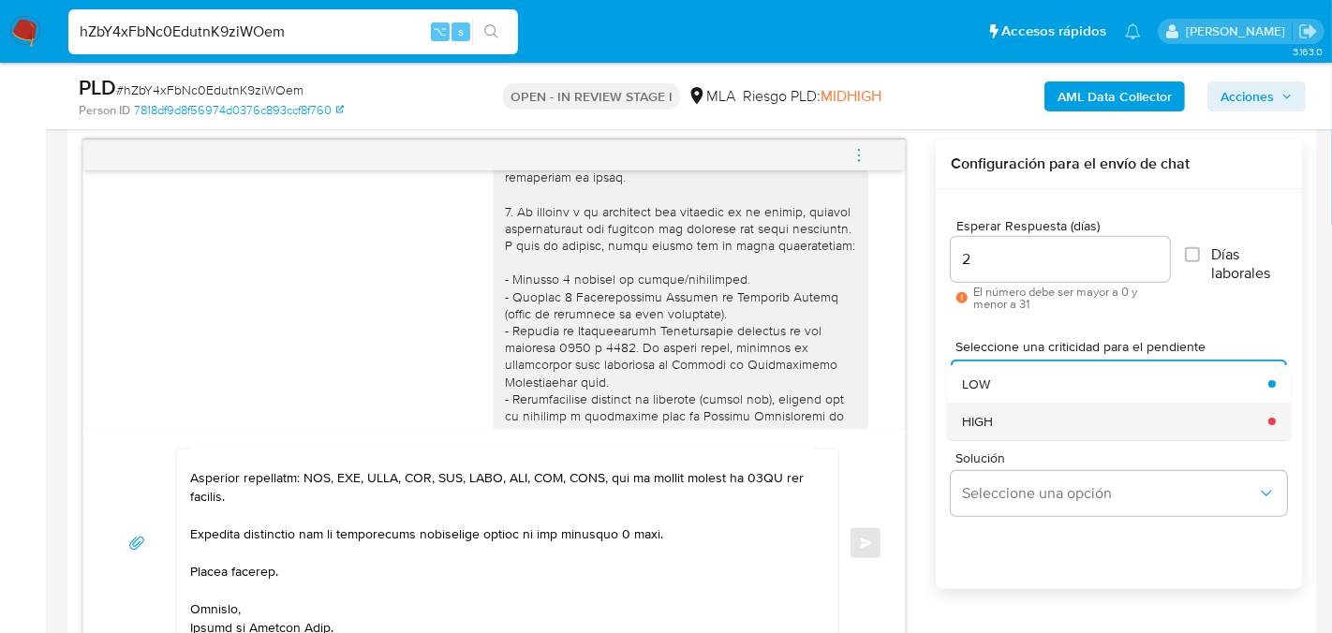
click at [999, 407] on div "HIGH" at bounding box center [1110, 421] width 295 height 37
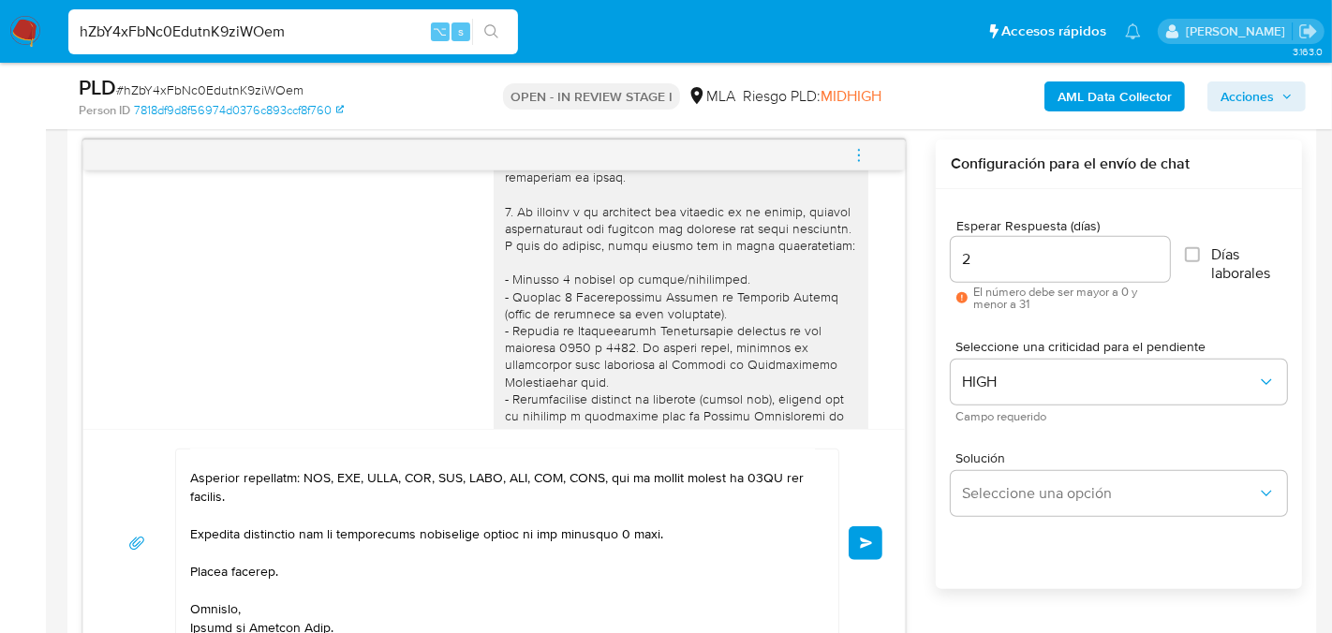
click at [878, 526] on button "Enviar" at bounding box center [866, 543] width 34 height 34
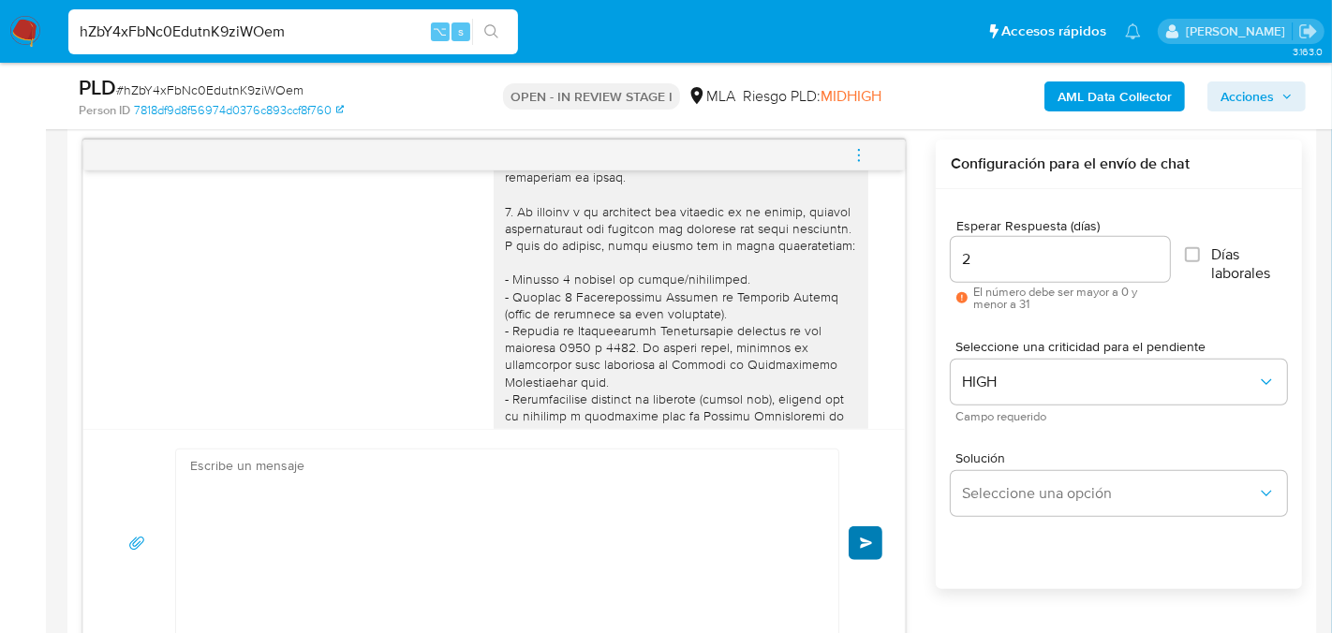
scroll to position [2206, 0]
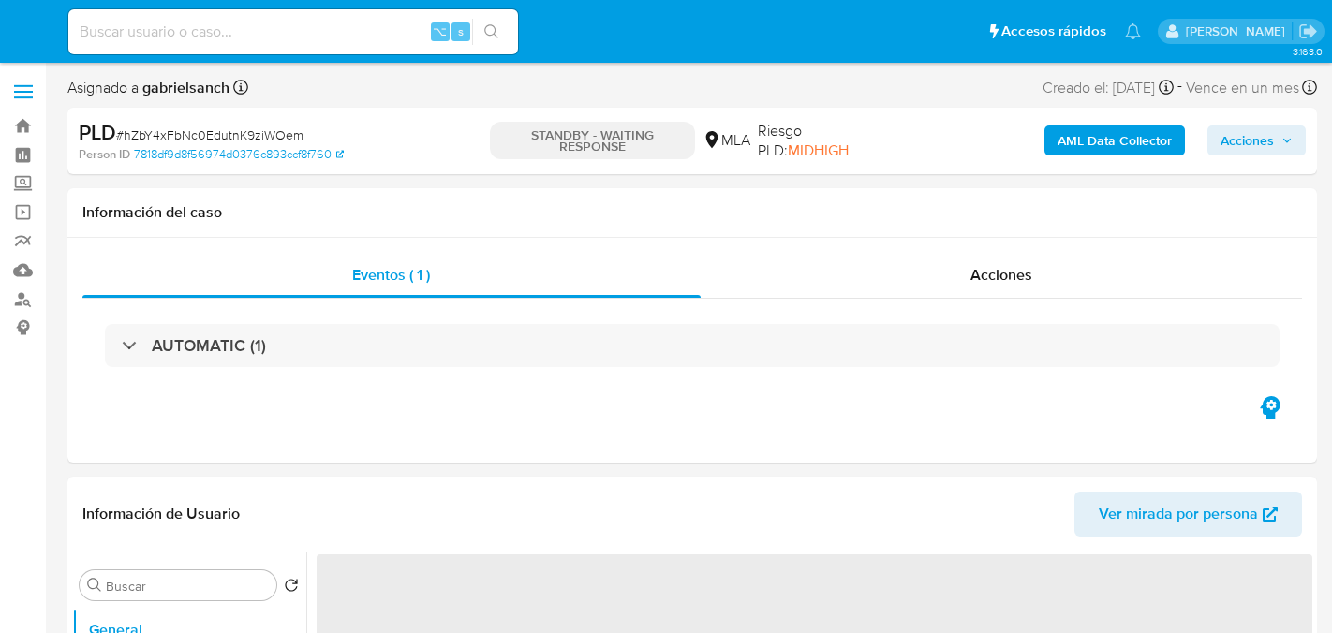
select select "10"
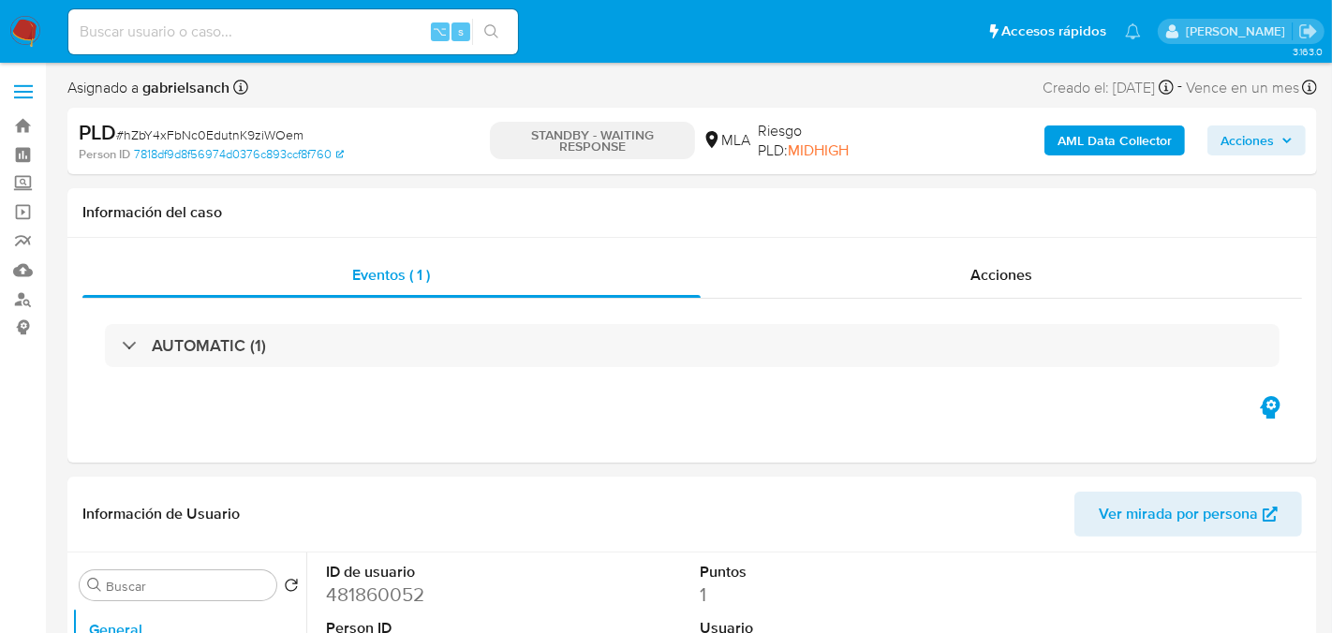
click at [274, 33] on input at bounding box center [293, 32] width 450 height 24
paste input "XHVIxCwfMcC4R5OCZTgru9dh"
type input "XHVIxCwfMcC4R5OCZTgru9dh"
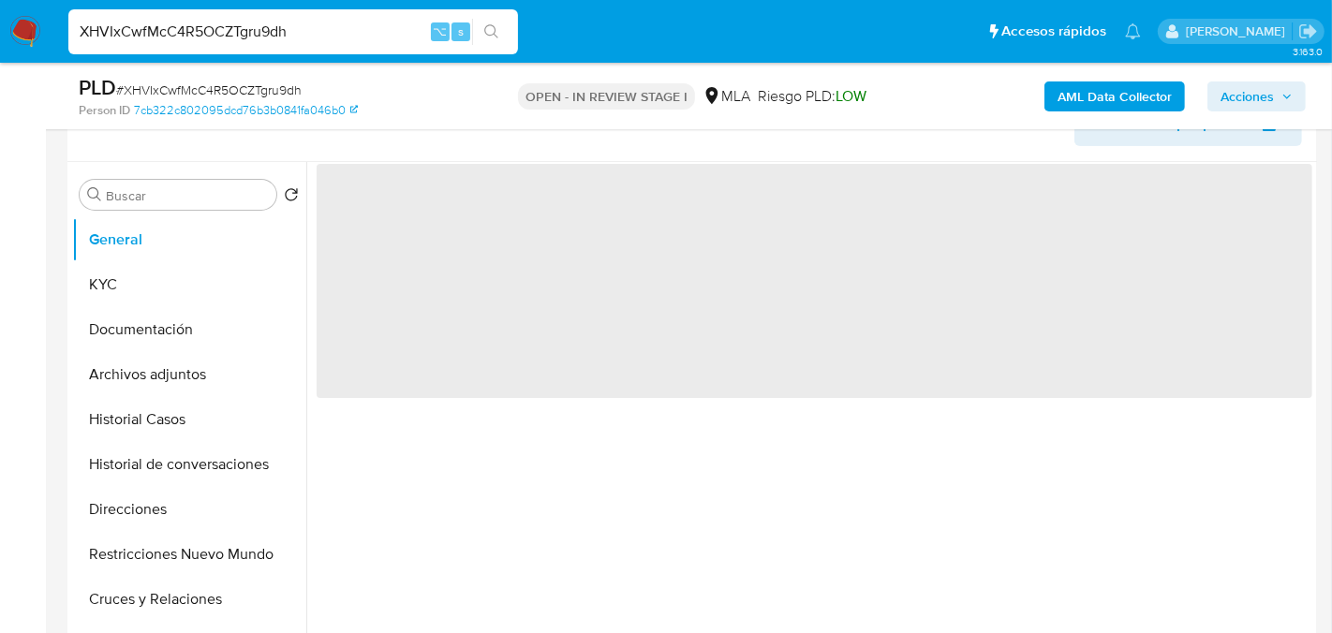
select select "10"
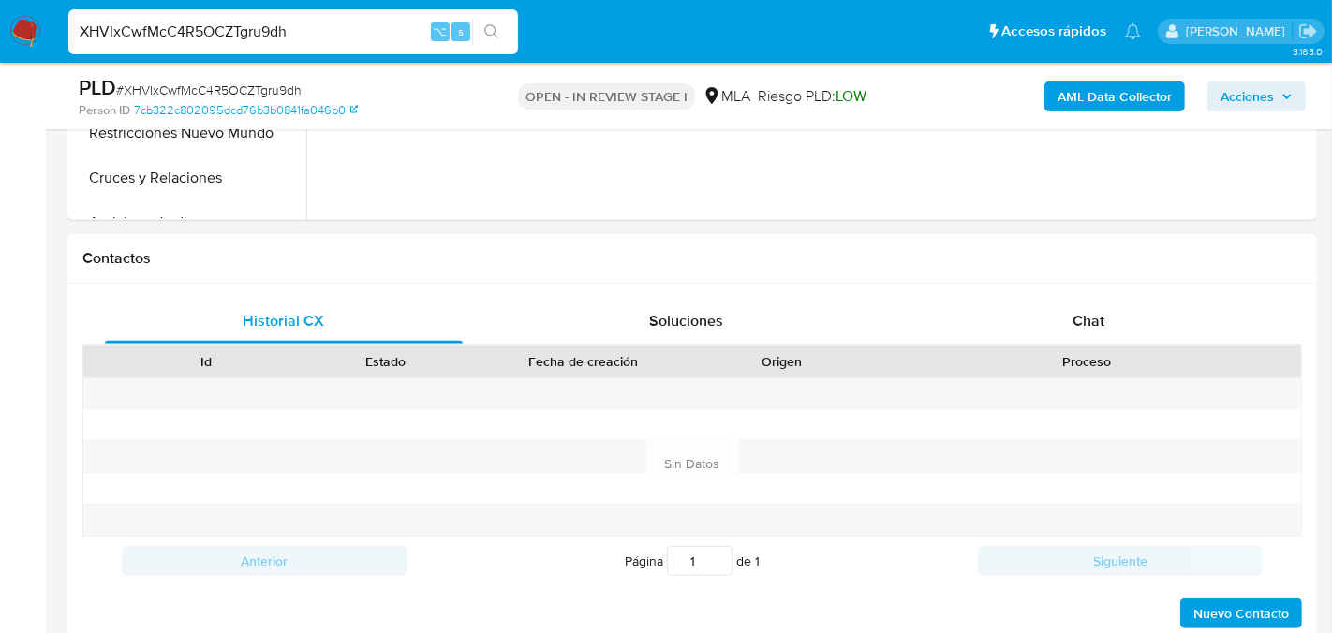
scroll to position [771, 0]
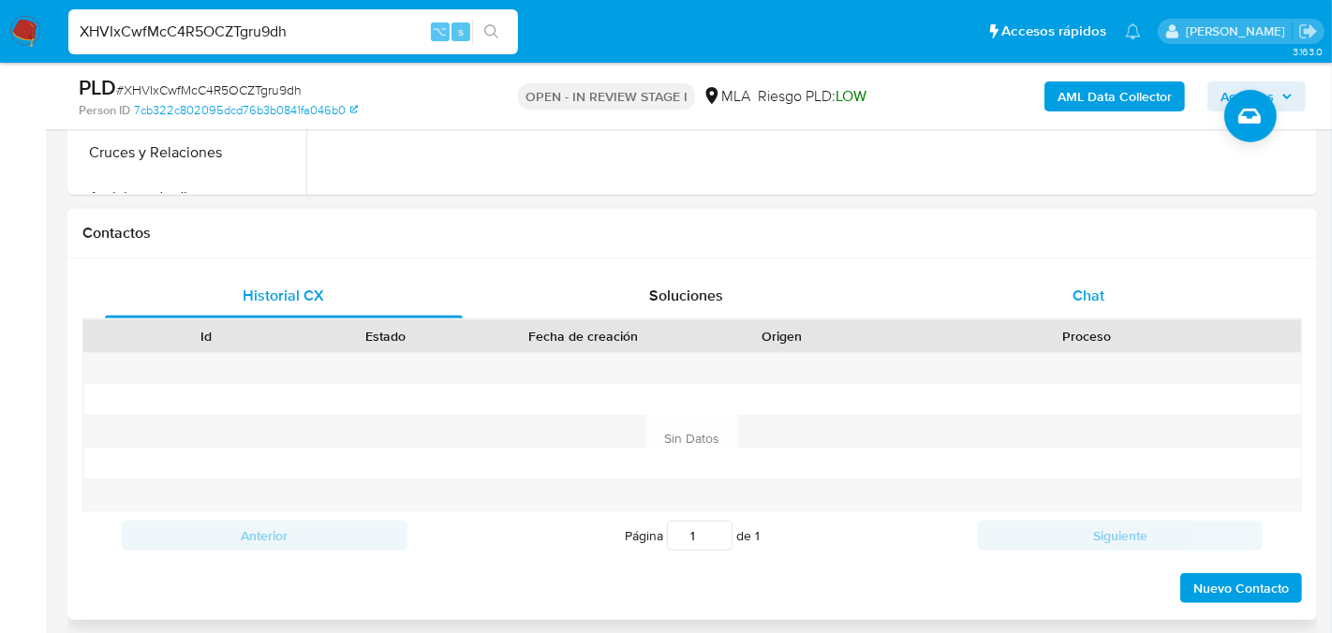
click at [1019, 313] on div "Chat" at bounding box center [1088, 296] width 358 height 45
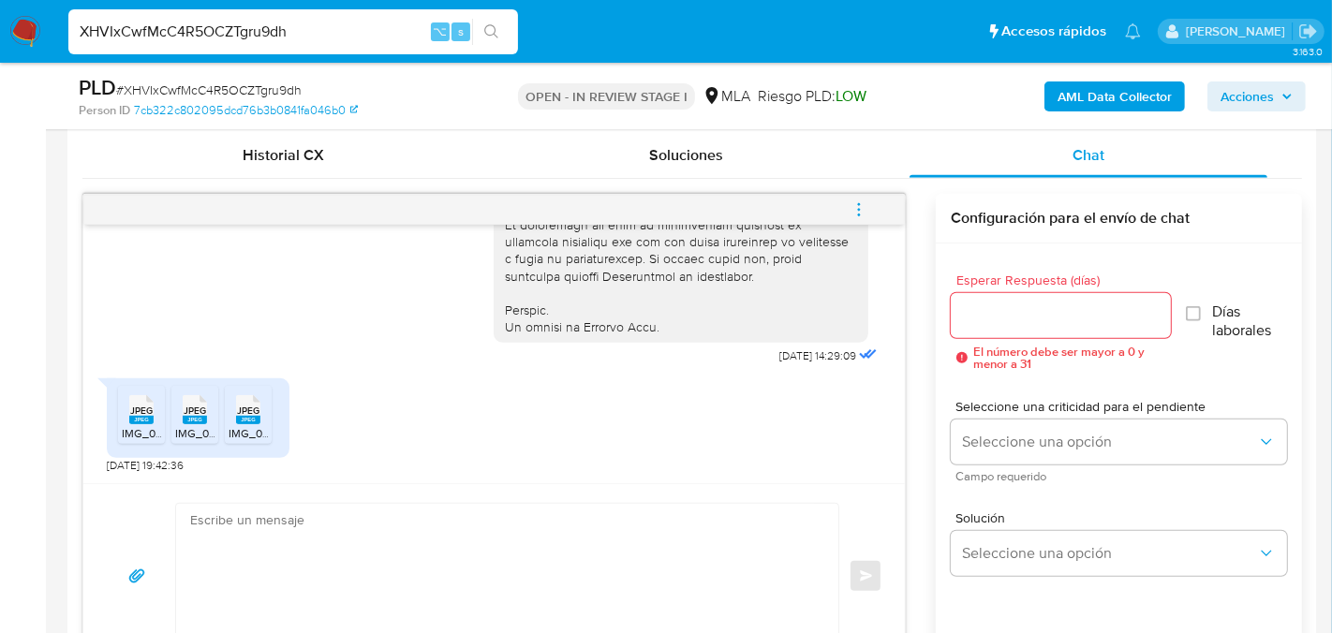
scroll to position [913, 0]
click at [141, 404] on span "JPEG" at bounding box center [141, 409] width 22 height 12
click at [188, 412] on span "JPEG" at bounding box center [195, 409] width 22 height 12
click at [265, 410] on div "JPEG JPEG" at bounding box center [248, 406] width 39 height 37
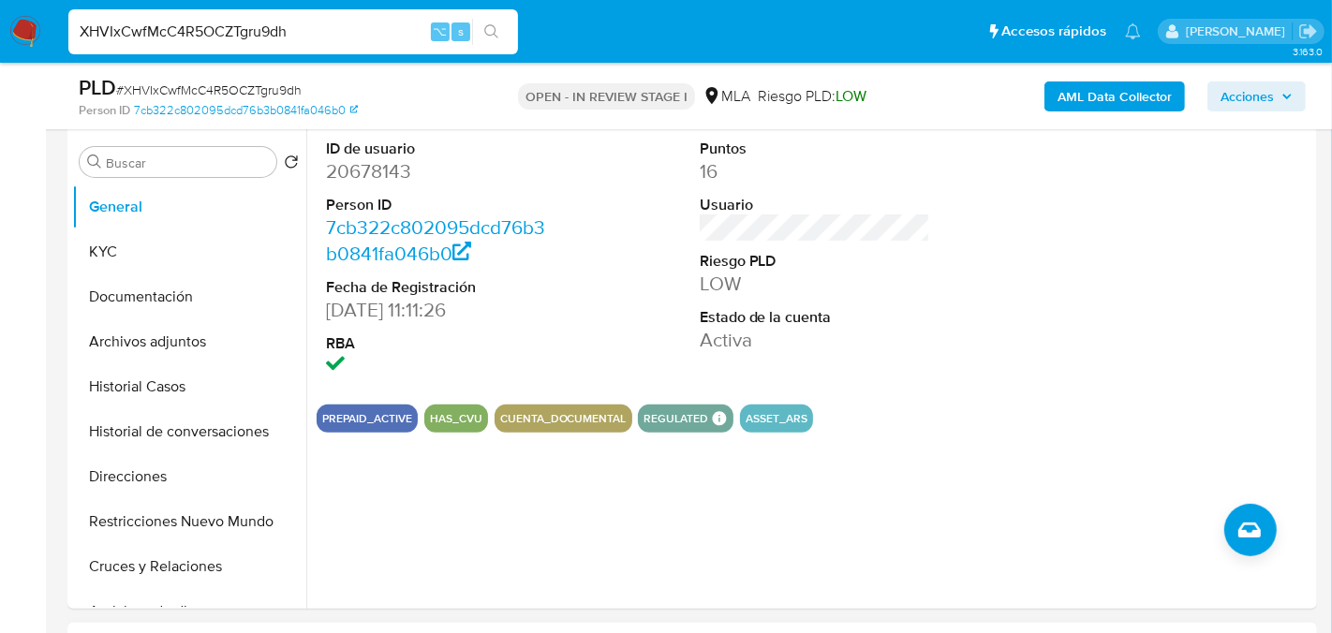
scroll to position [353, 0]
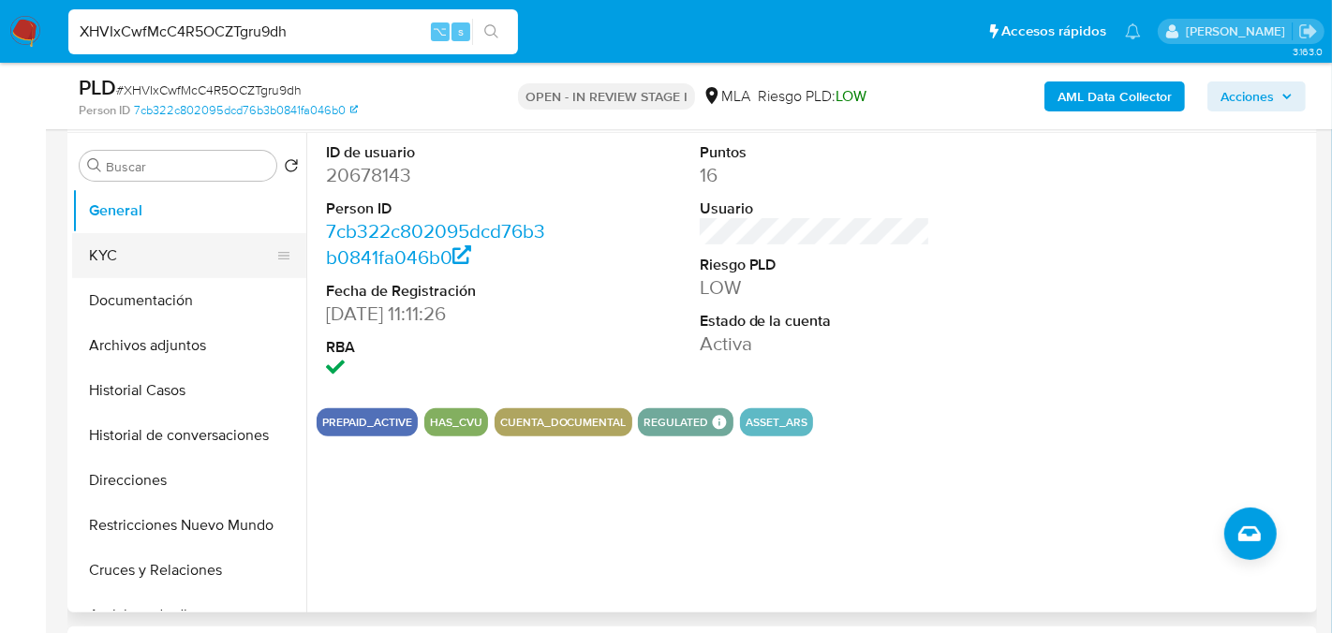
click at [95, 259] on button "KYC" at bounding box center [181, 255] width 219 height 45
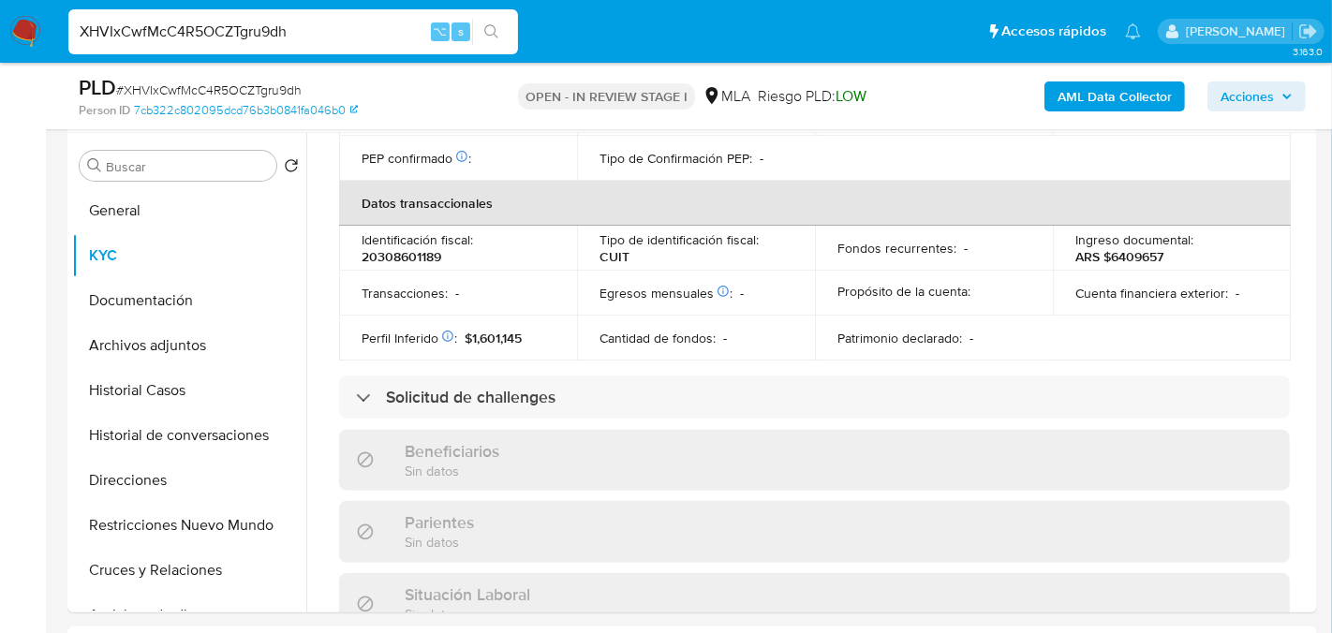
scroll to position [983, 0]
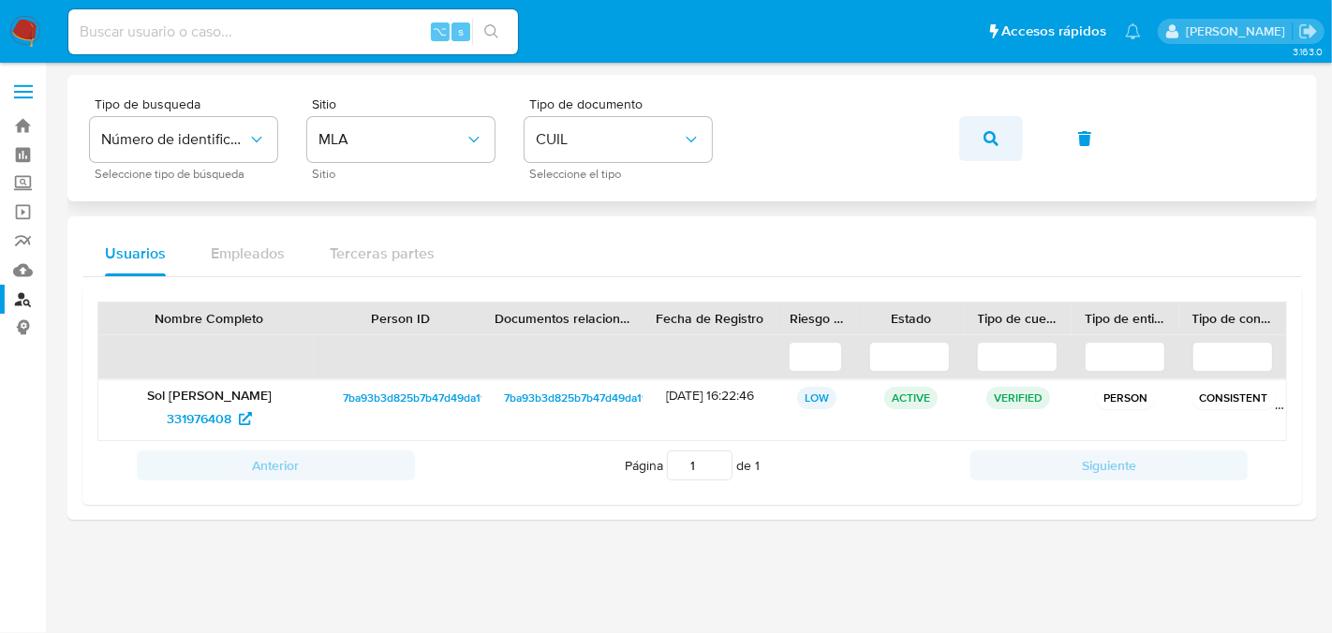
click at [995, 126] on span "button" at bounding box center [990, 138] width 15 height 41
click at [212, 415] on span "119837695" at bounding box center [199, 419] width 61 height 30
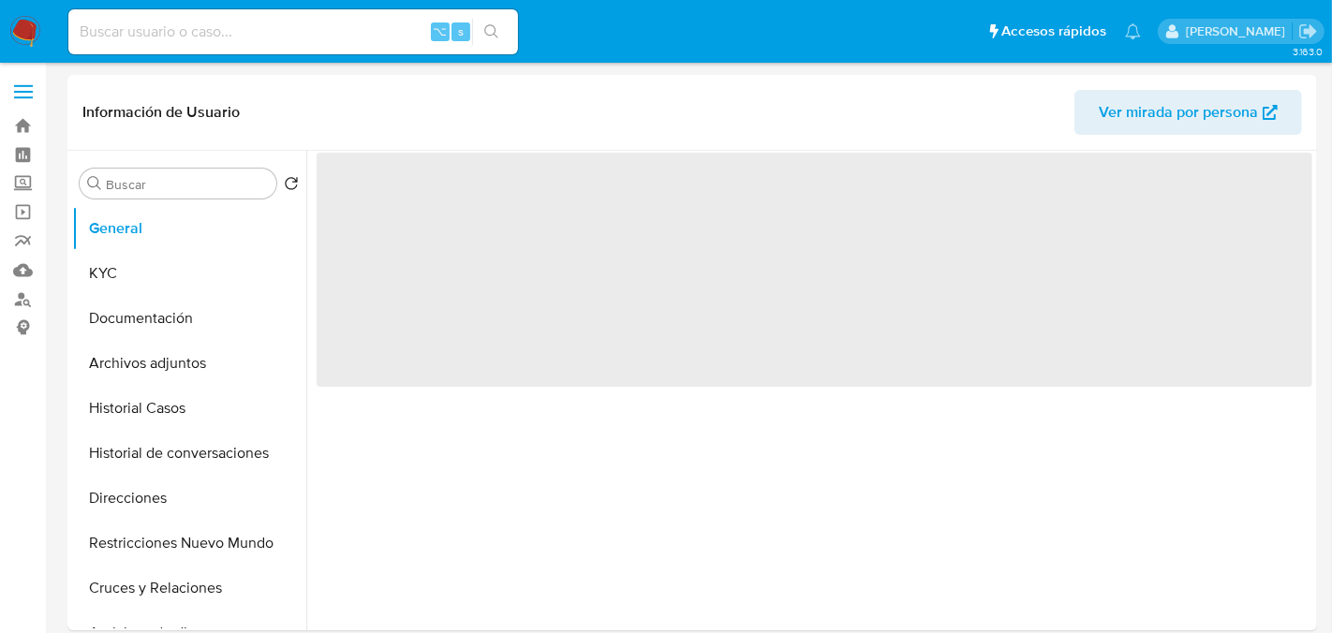
select select "10"
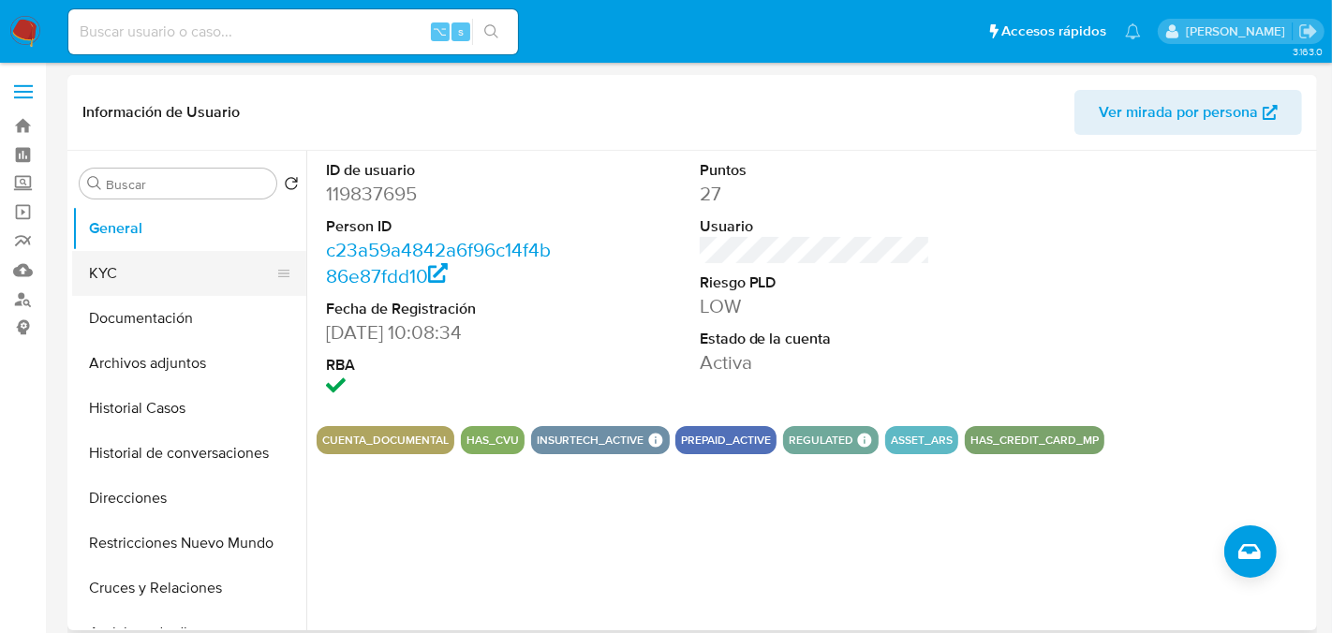
click at [220, 294] on button "KYC" at bounding box center [181, 273] width 219 height 45
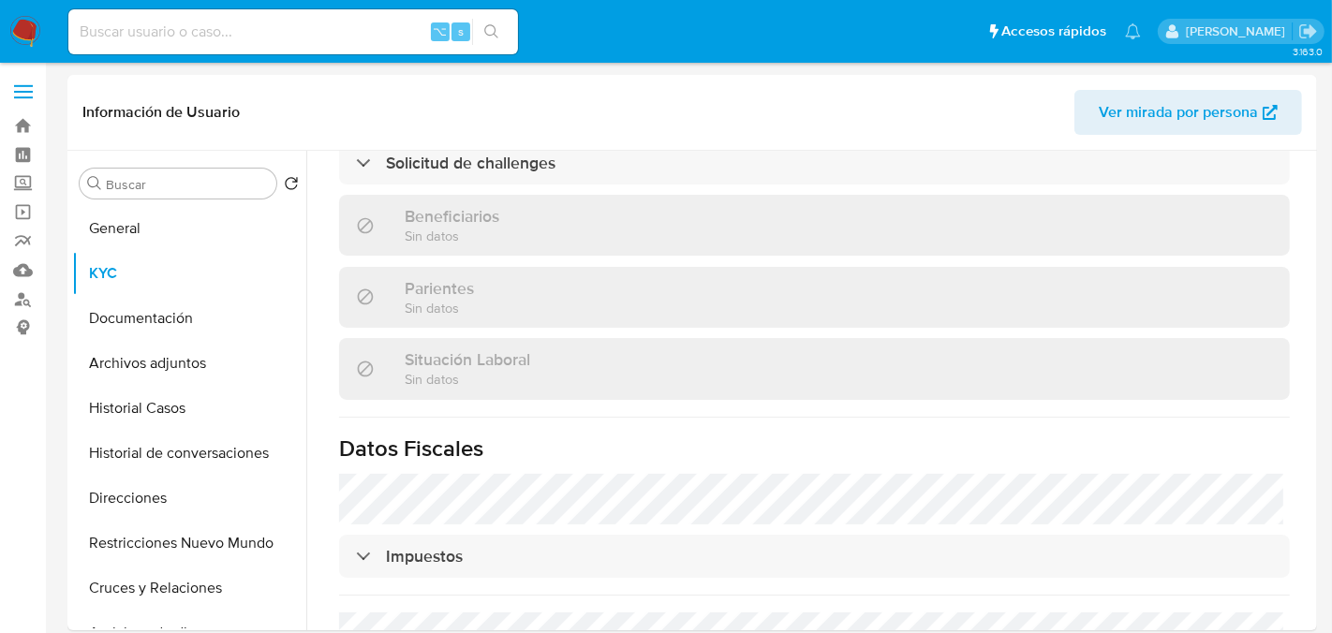
scroll to position [1014, 0]
